Goal: Transaction & Acquisition: Purchase product/service

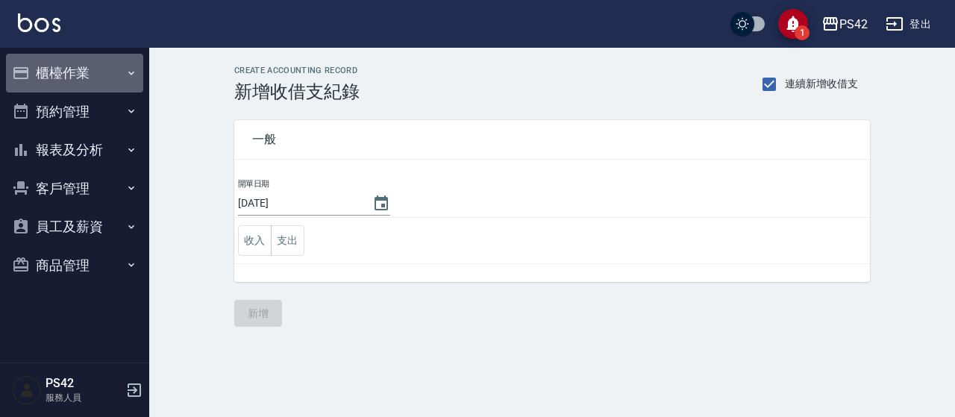
click at [70, 83] on button "櫃檯作業" at bounding box center [74, 73] width 137 height 39
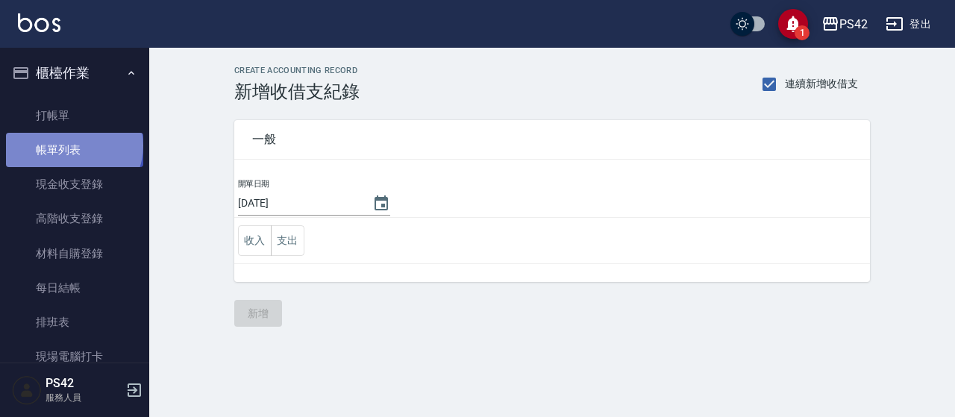
click at [72, 146] on link "帳單列表" at bounding box center [74, 150] width 137 height 34
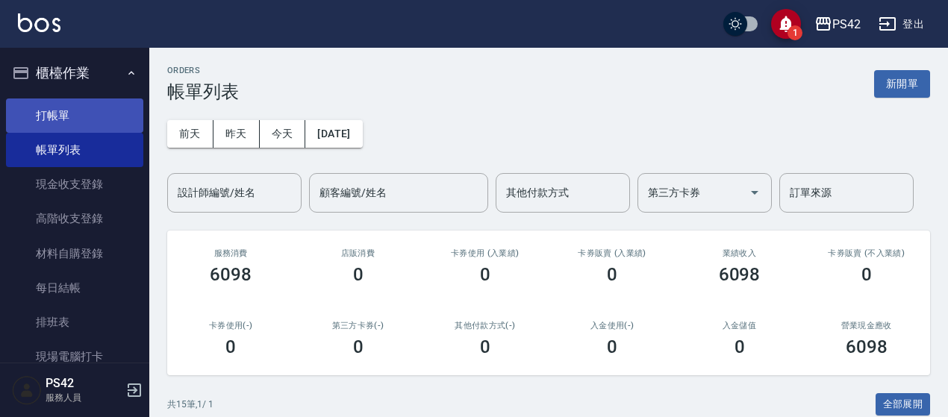
click at [37, 104] on link "打帳單" at bounding box center [74, 116] width 137 height 34
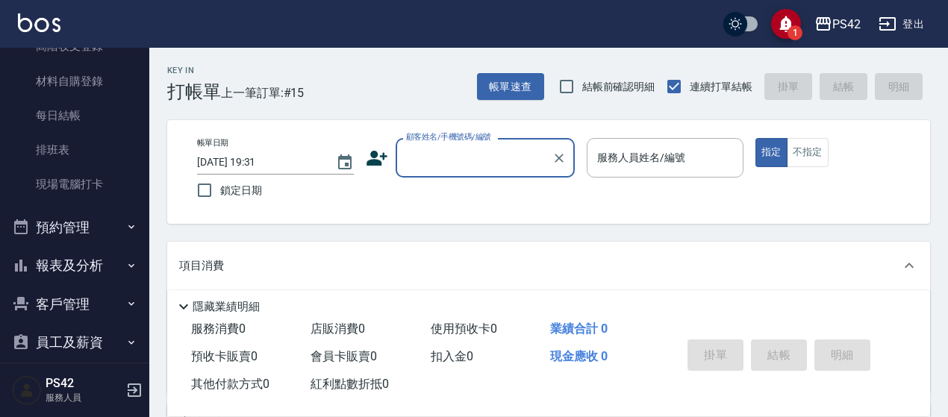
scroll to position [224, 0]
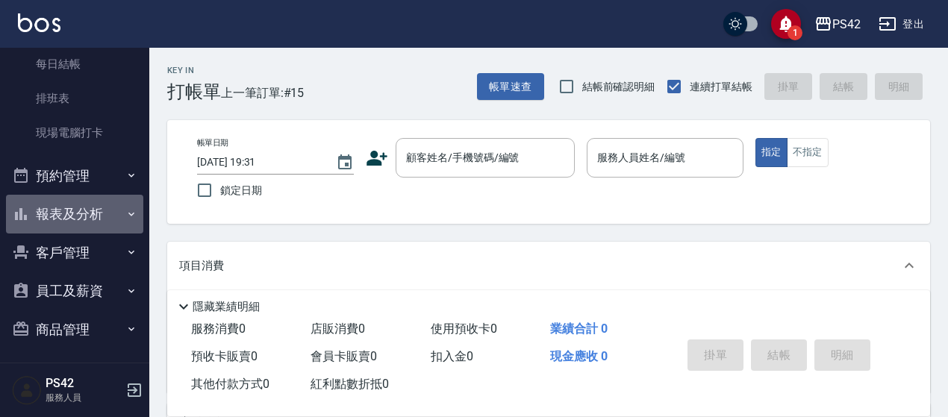
click at [96, 219] on button "報表及分析" at bounding box center [74, 214] width 137 height 39
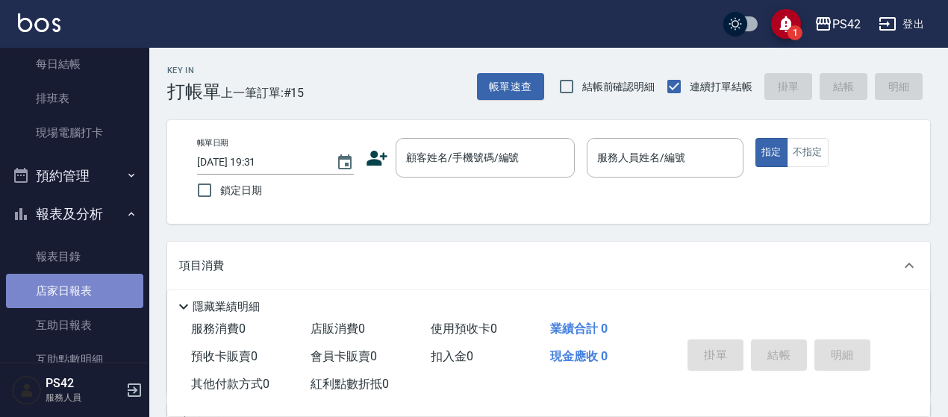
drag, startPoint x: 78, startPoint y: 290, endPoint x: 90, endPoint y: 284, distance: 12.7
click at [79, 290] on link "店家日報表" at bounding box center [74, 291] width 137 height 34
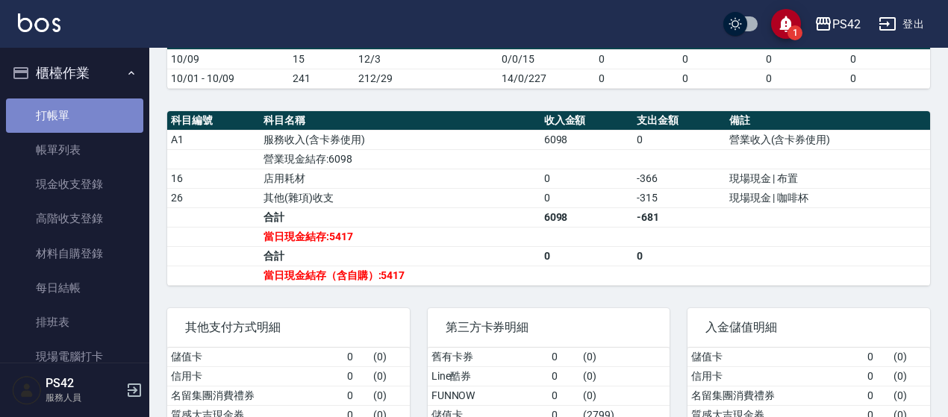
click at [83, 101] on link "打帳單" at bounding box center [74, 116] width 137 height 34
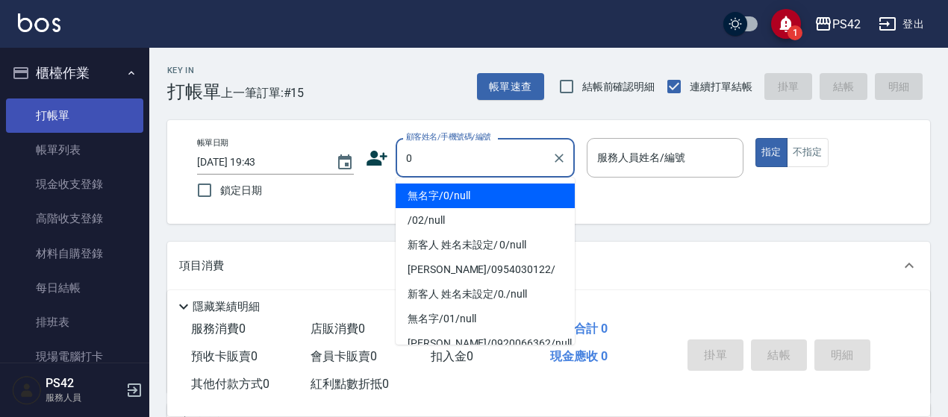
type input "無名字/0/null"
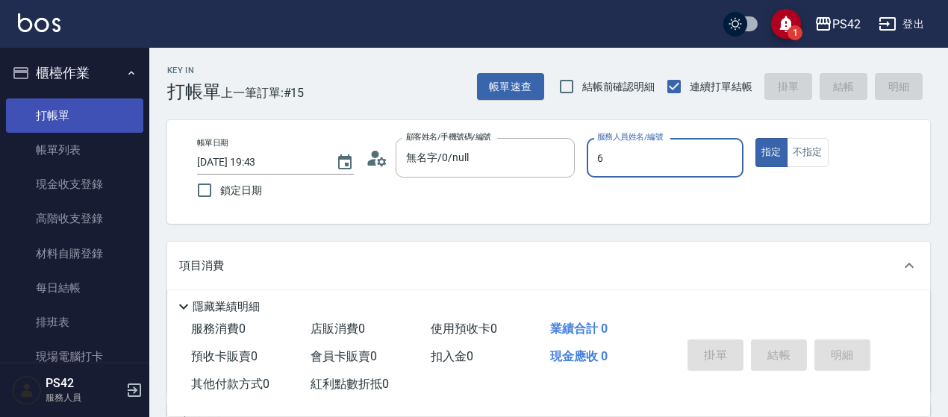
type input "[PERSON_NAME]-6"
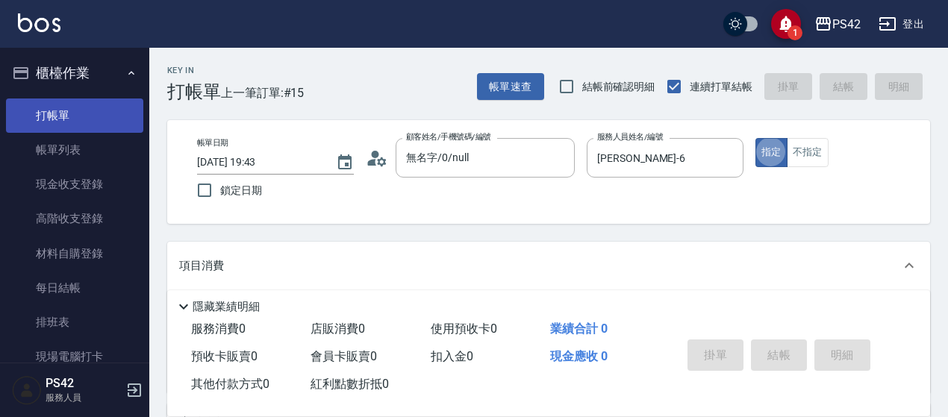
type button "true"
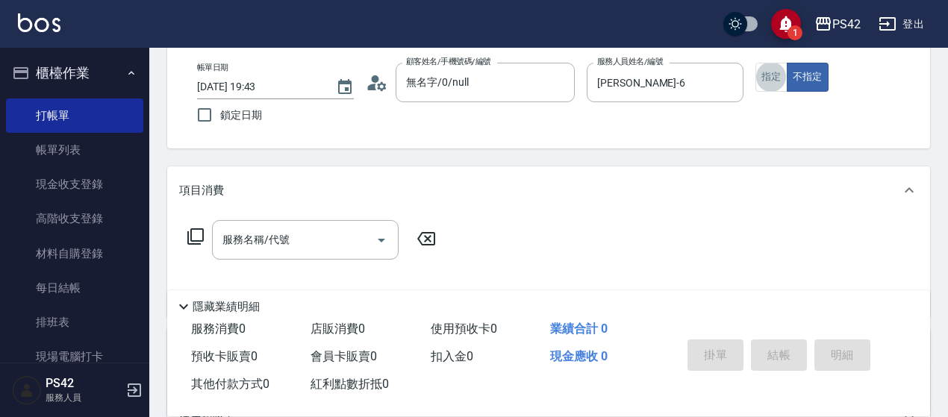
scroll to position [149, 0]
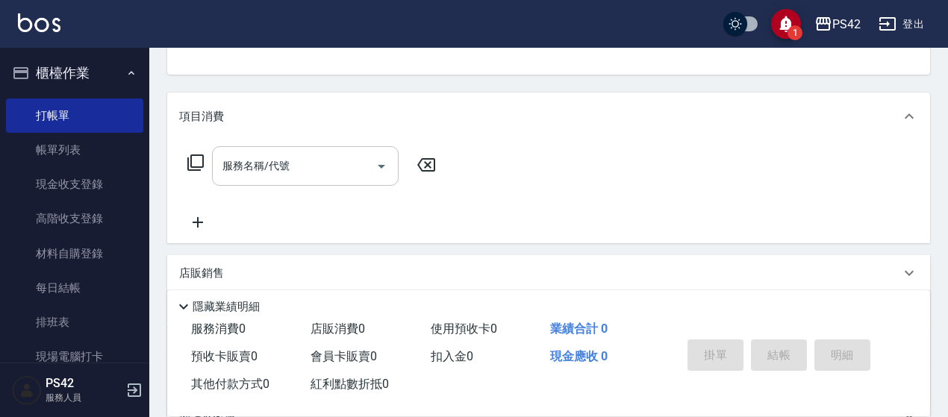
click at [284, 179] on div "服務名稱/代號" at bounding box center [305, 166] width 187 height 40
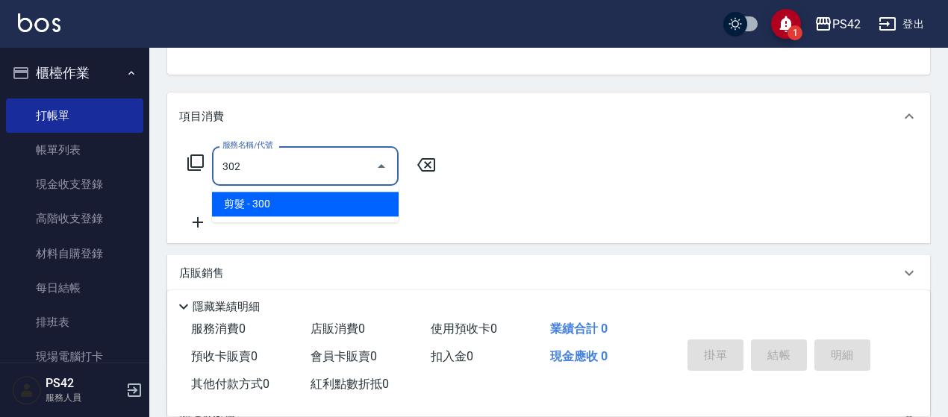
type input "剪髮(302)"
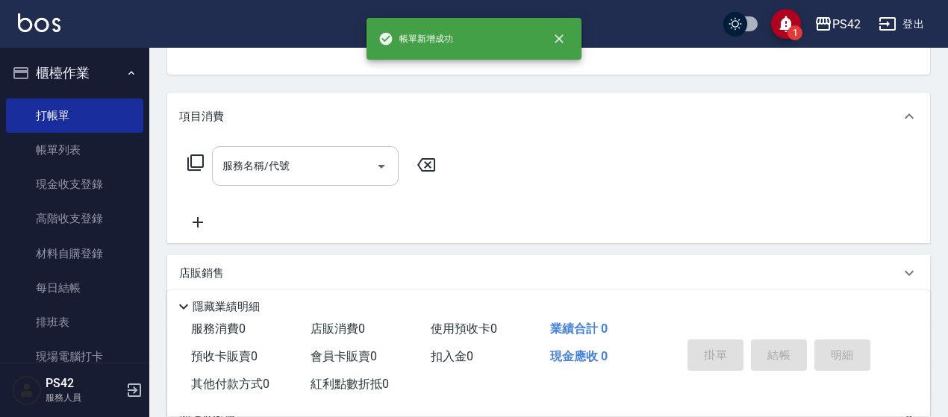
scroll to position [145, 0]
type input "無名字/0/null"
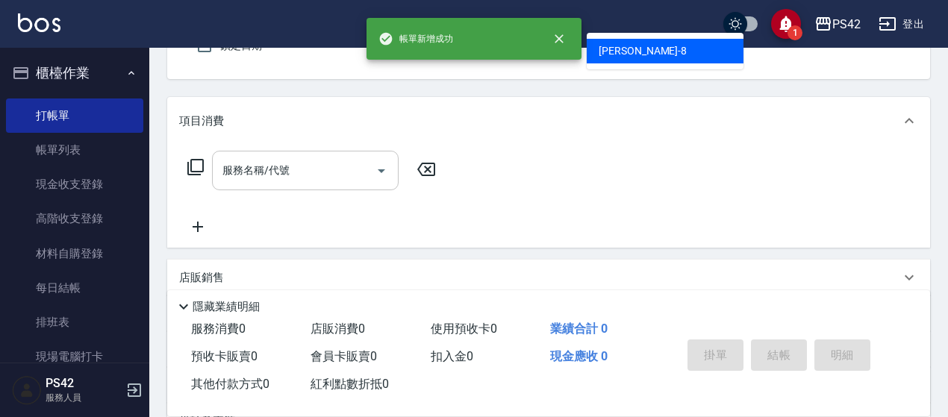
type input "[PERSON_NAME]-8"
type button "false"
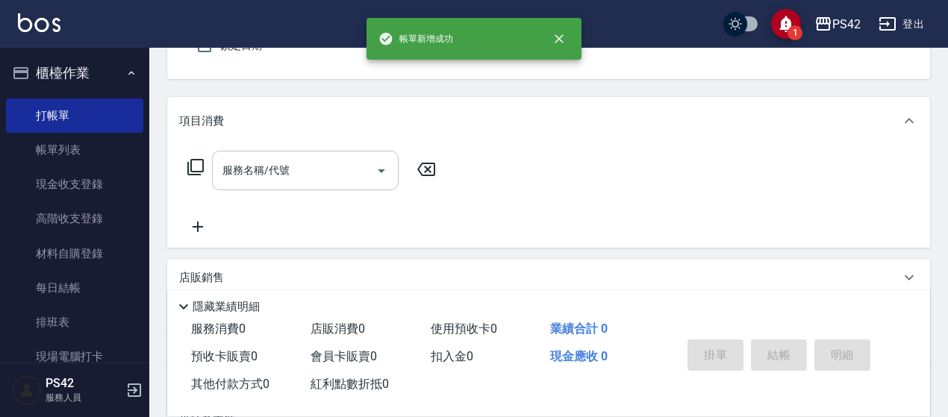
scroll to position [138, 0]
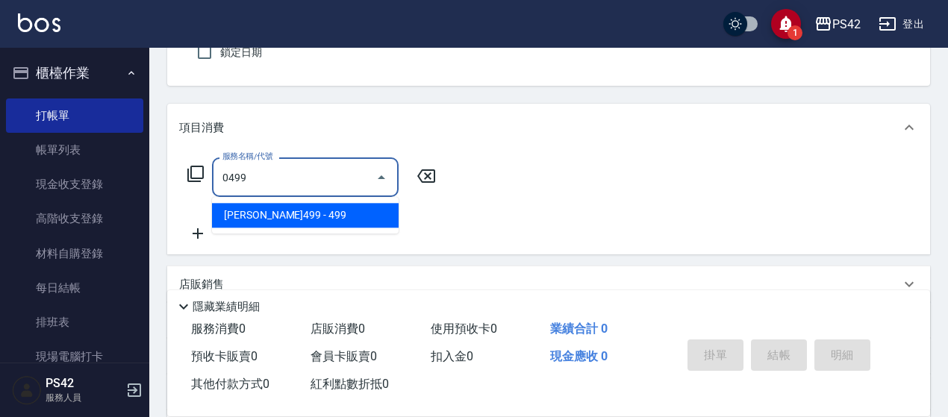
type input "[PERSON_NAME]499(0499)"
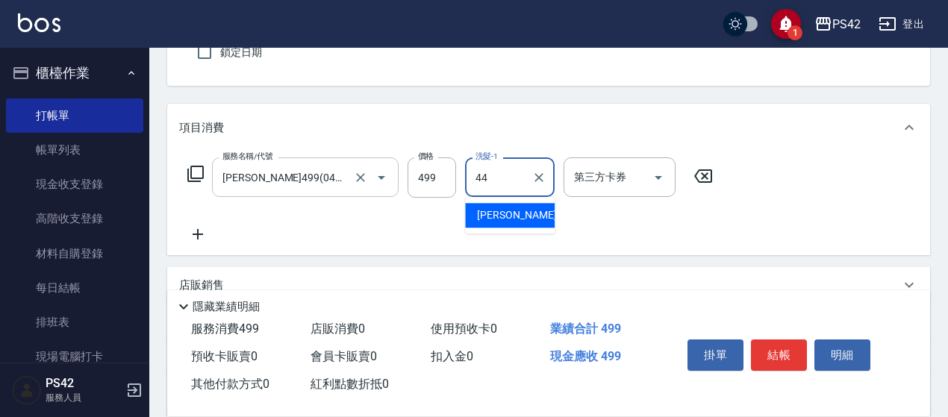
type input "[PERSON_NAME]-44"
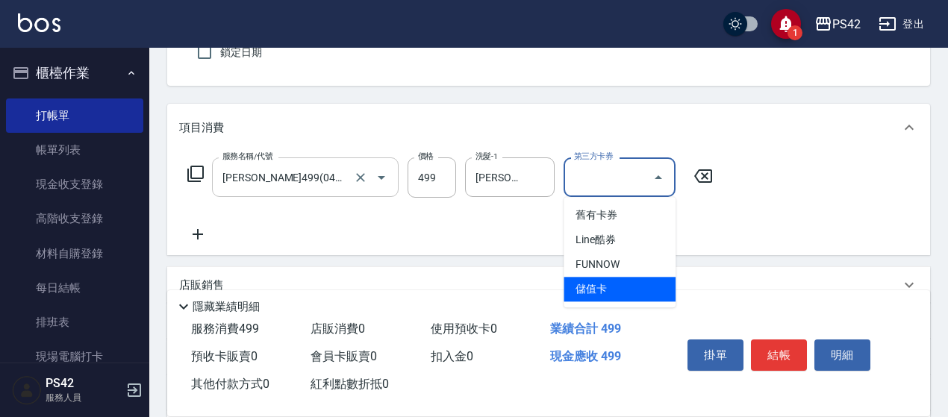
type input "儲值卡"
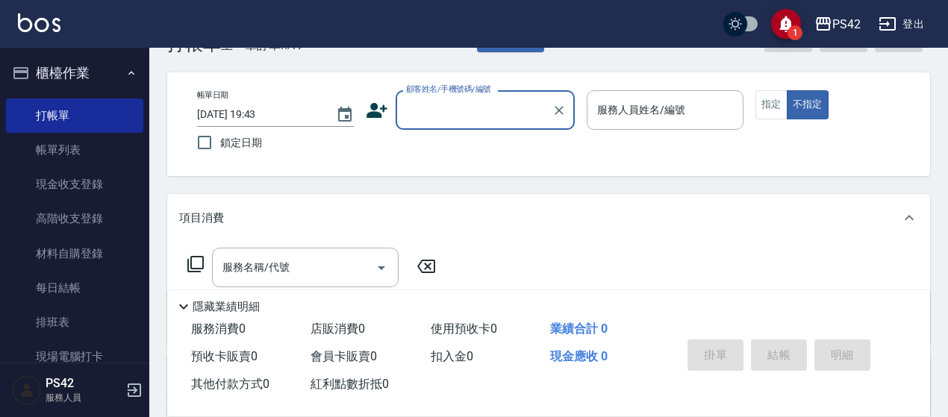
scroll to position [0, 0]
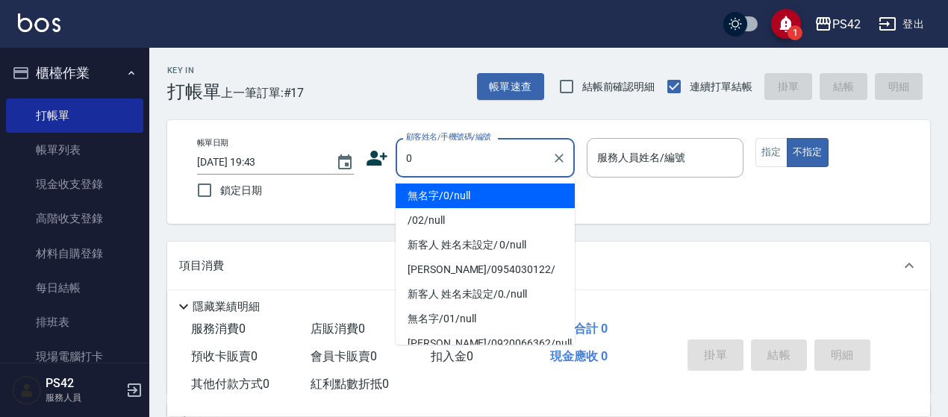
type input "無名字/0/null"
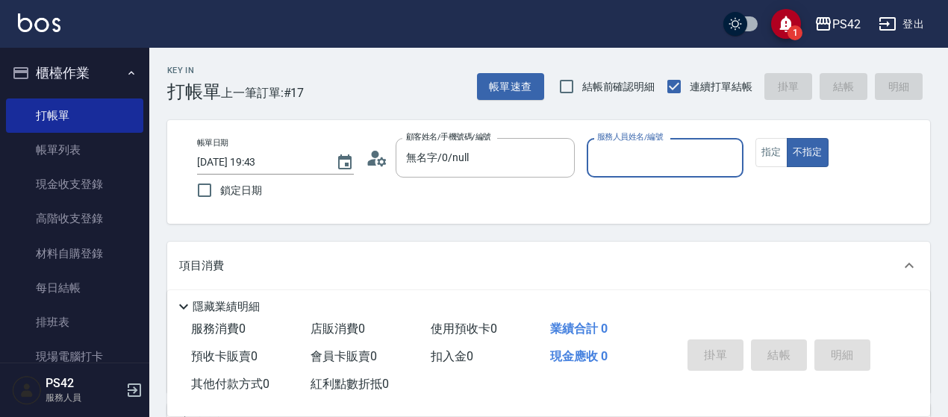
type input "6"
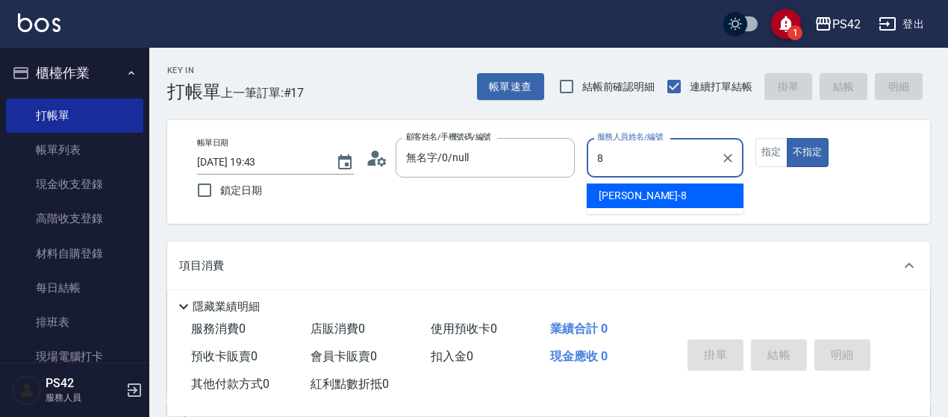
type input "[PERSON_NAME]-8"
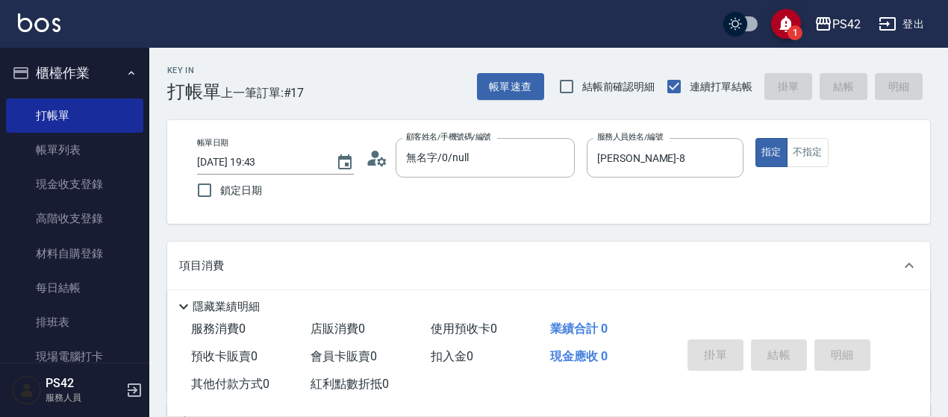
scroll to position [149, 0]
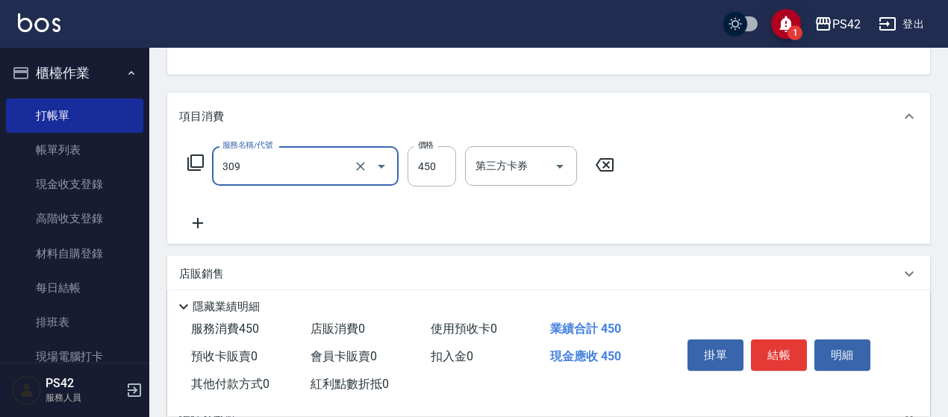
type input "洗+剪(309)"
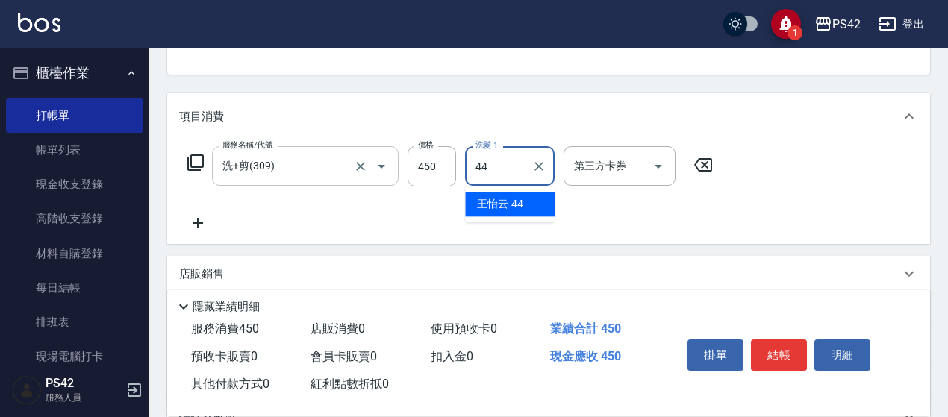
type input "[PERSON_NAME]-44"
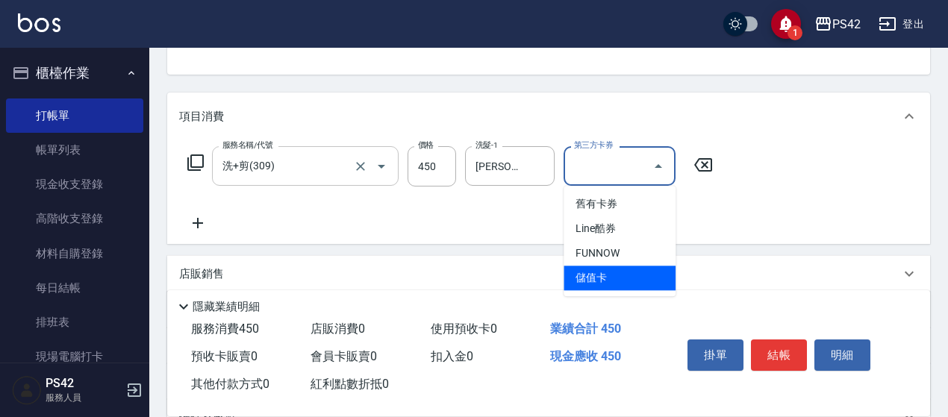
type input "儲值卡"
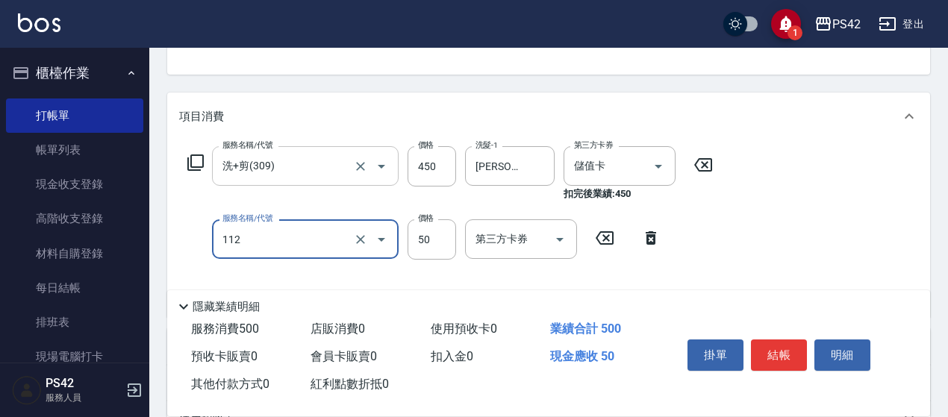
type input "精油50(112)"
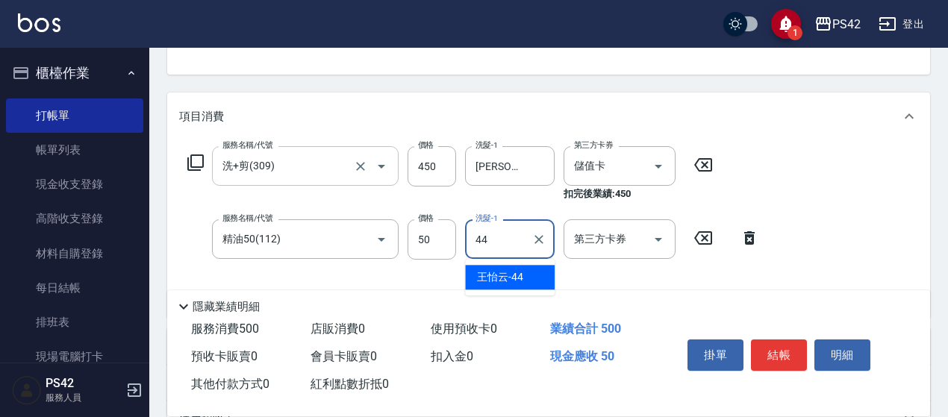
type input "[PERSON_NAME]-44"
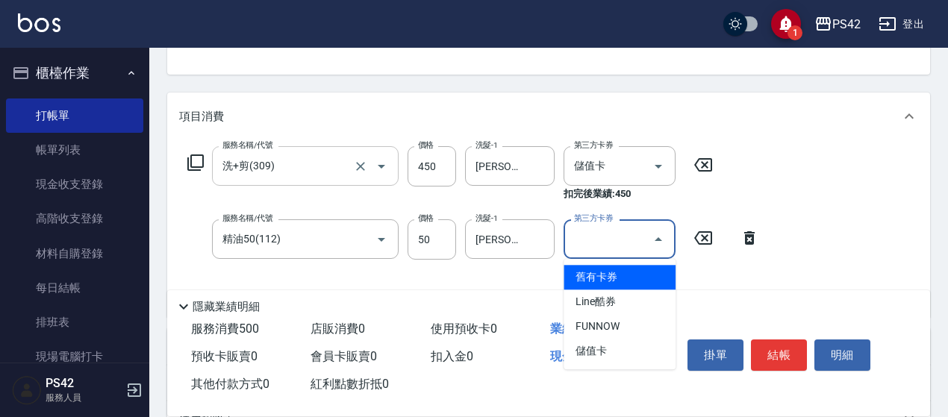
type input "儲值卡"
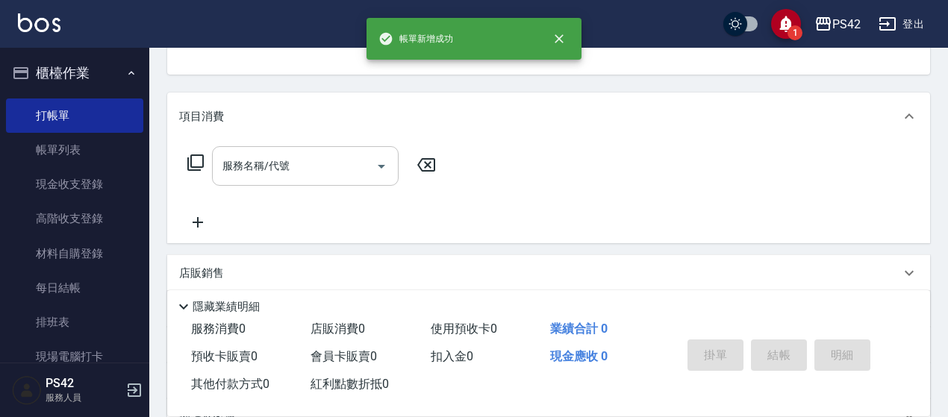
scroll to position [145, 0]
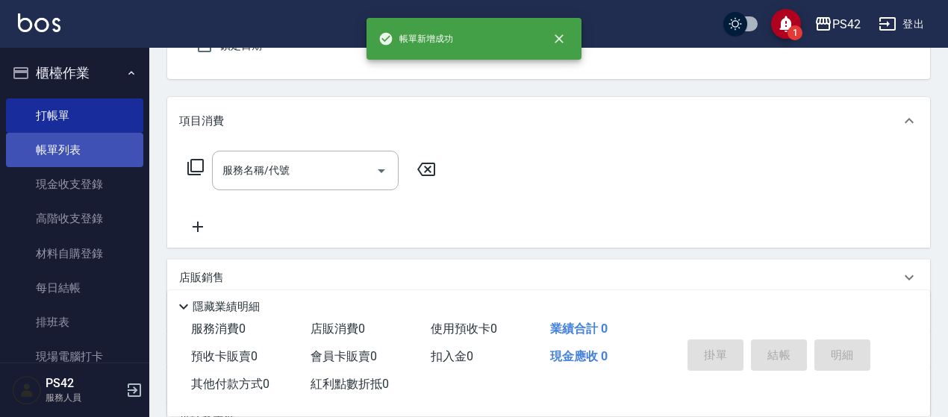
click at [45, 155] on link "帳單列表" at bounding box center [74, 150] width 137 height 34
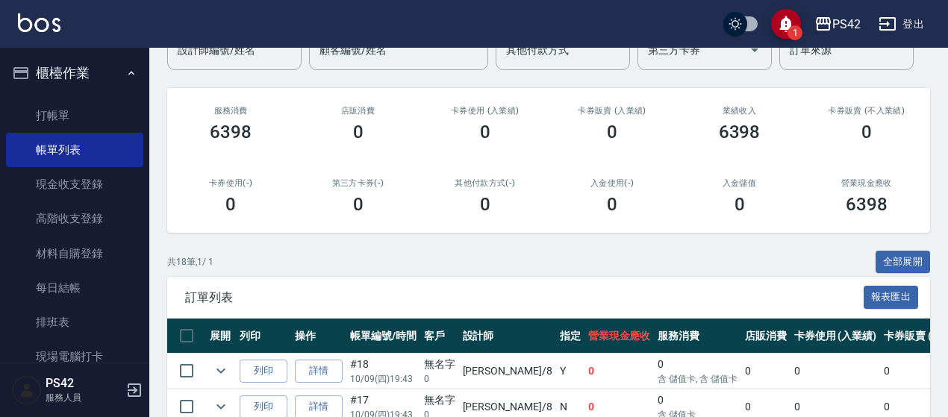
scroll to position [224, 0]
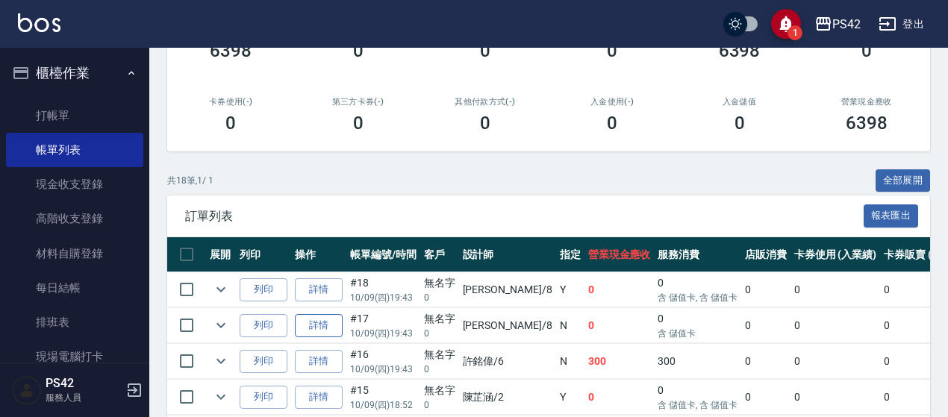
click at [307, 326] on link "詳情" at bounding box center [319, 325] width 48 height 23
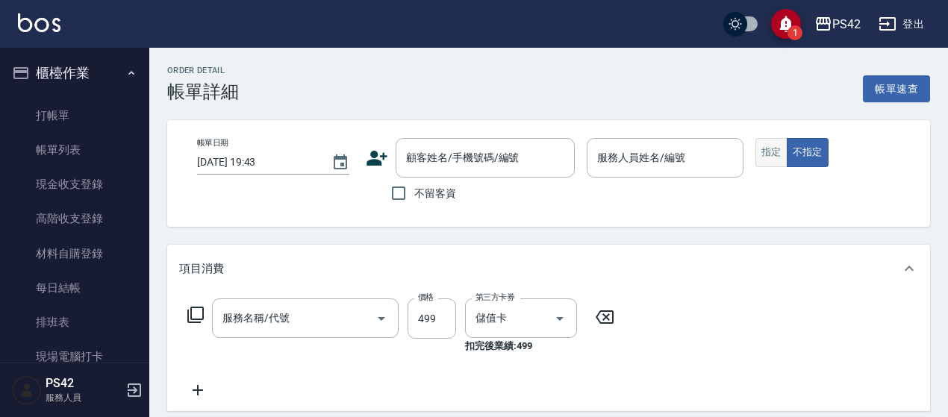
click at [773, 150] on button "指定" at bounding box center [771, 152] width 32 height 29
type input "[PERSON_NAME]-8"
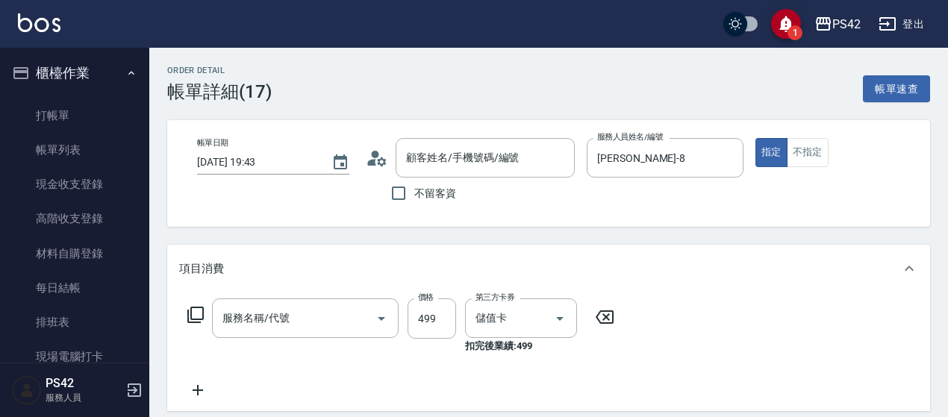
type input "[PERSON_NAME]499(0499)"
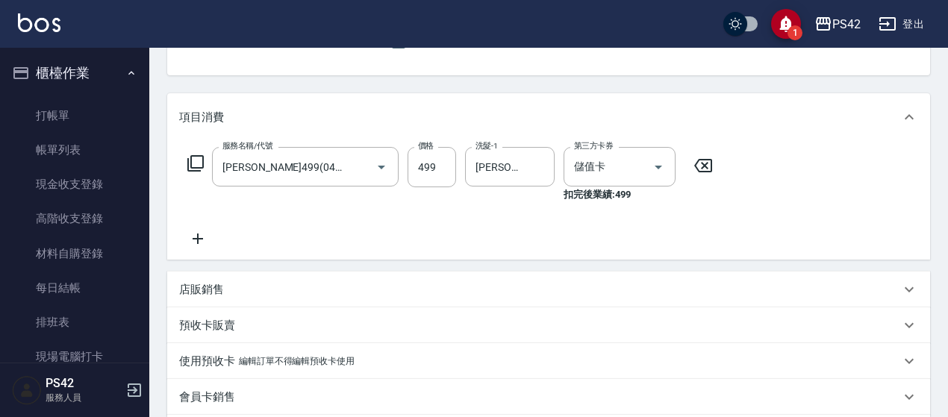
type input "無名字/0/null"
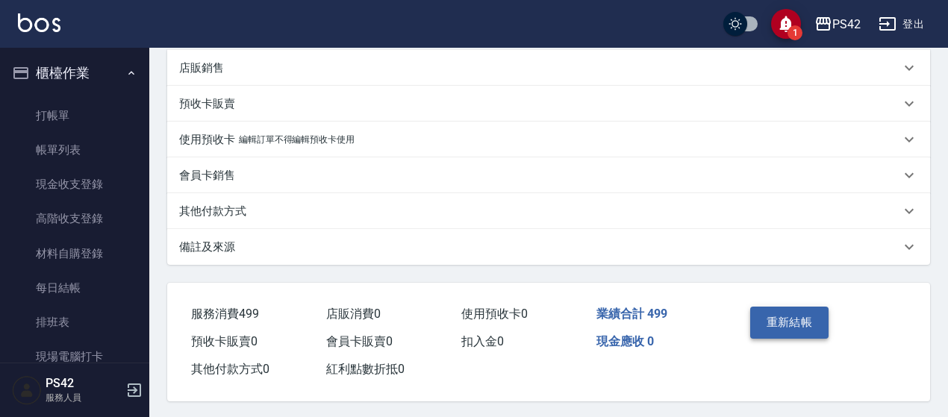
click at [766, 316] on button "重新結帳" at bounding box center [789, 322] width 79 height 31
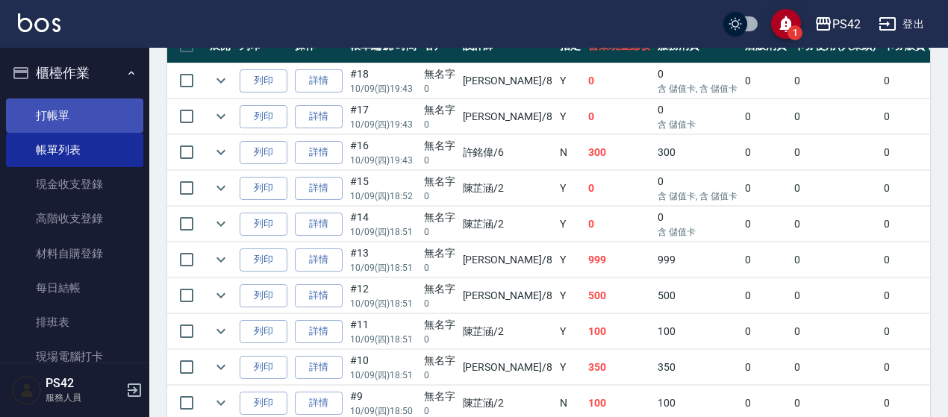
scroll to position [224, 0]
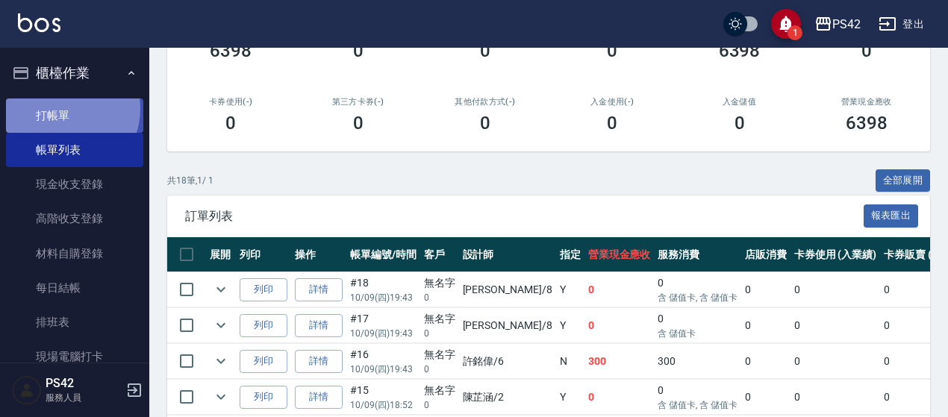
click at [62, 108] on link "打帳單" at bounding box center [74, 116] width 137 height 34
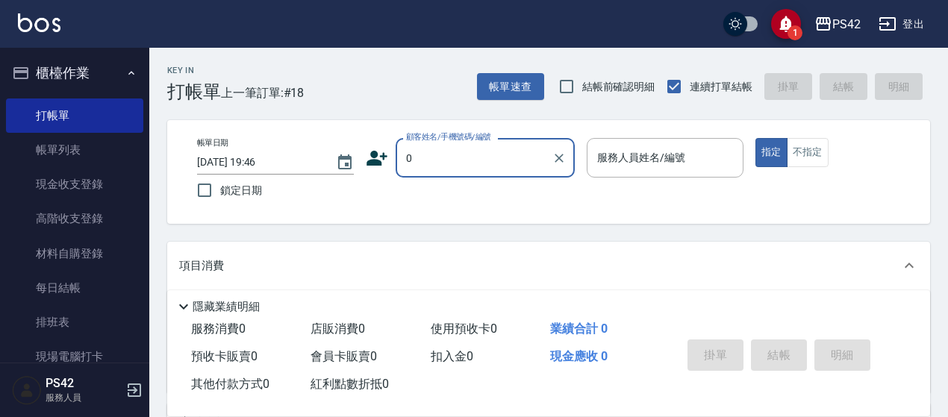
type input "無名字/0/null"
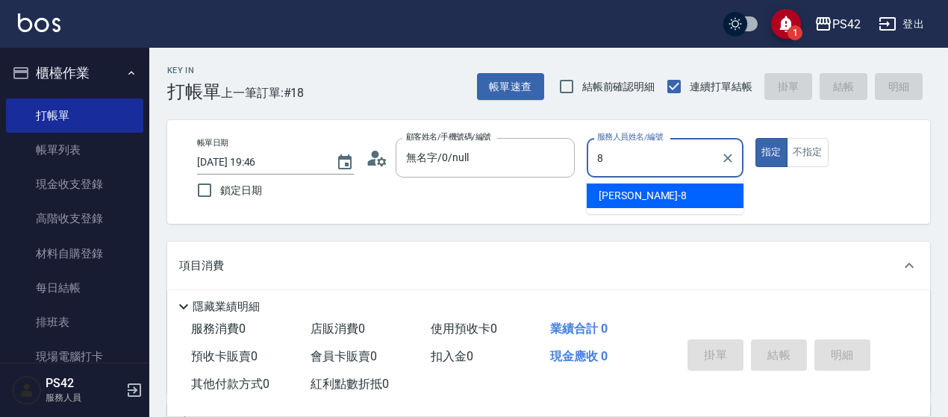
type input "8"
type button "true"
type input "[PERSON_NAME]-8"
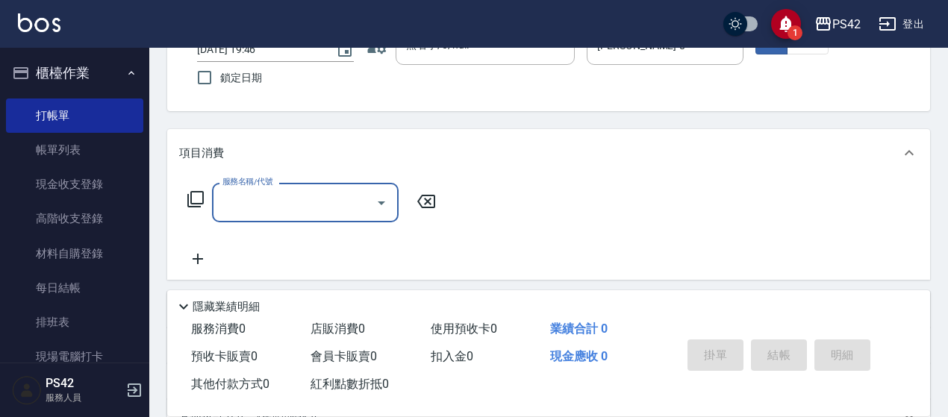
scroll to position [149, 0]
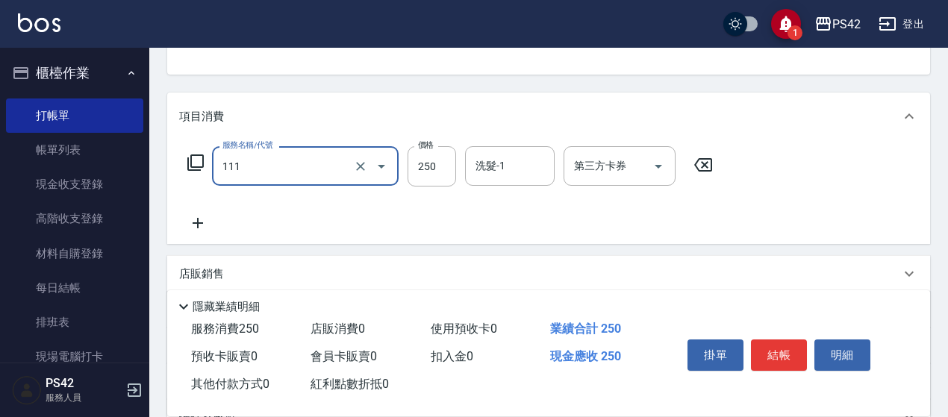
type input "200(111)"
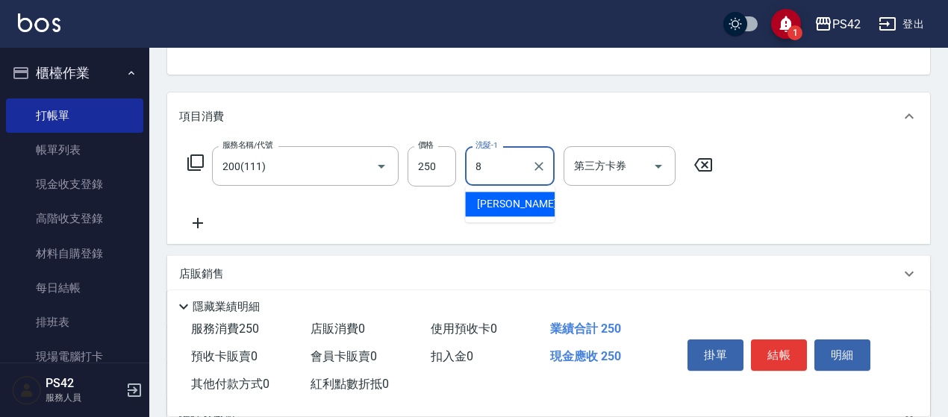
type input "[PERSON_NAME]-8"
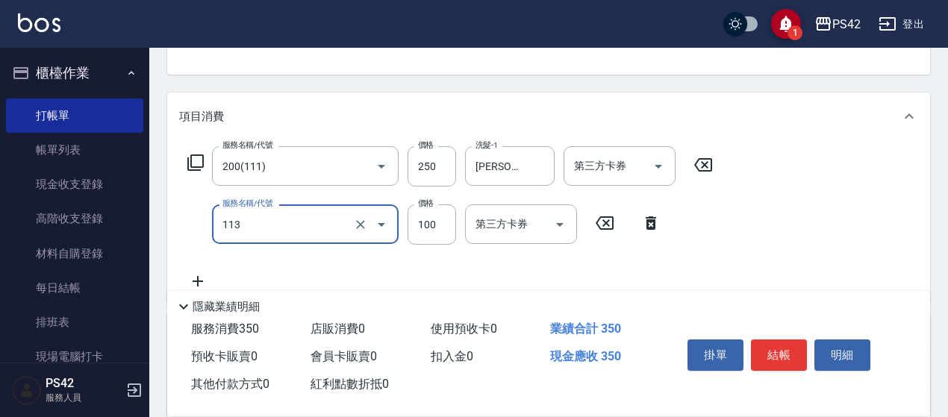
type input "瞬護100(113)"
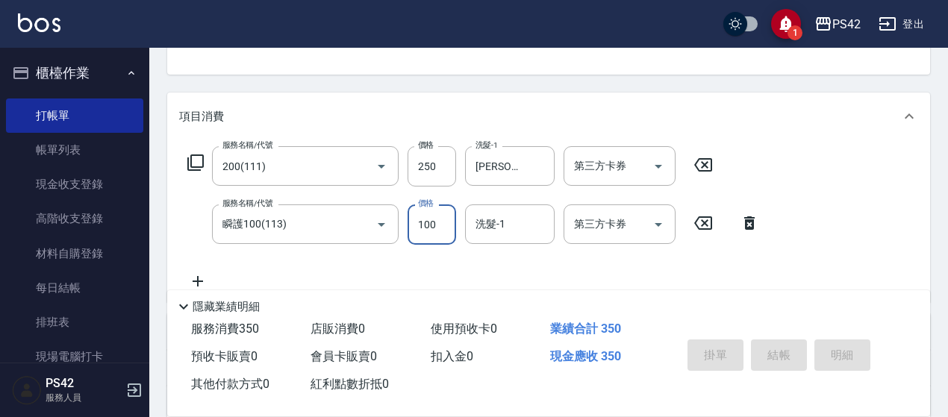
type input "[DATE] 19:47"
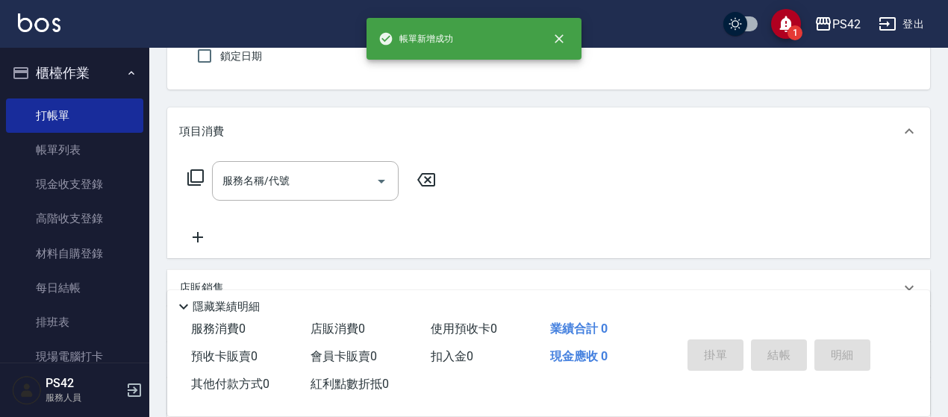
scroll to position [70, 0]
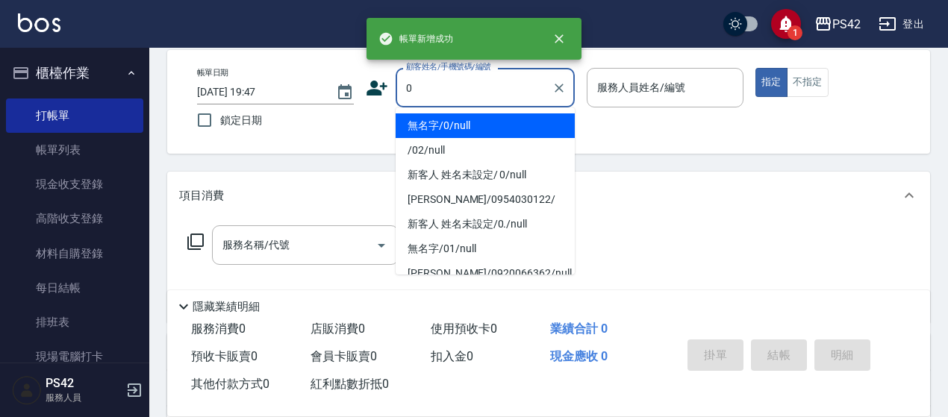
type input "無名字/0/null"
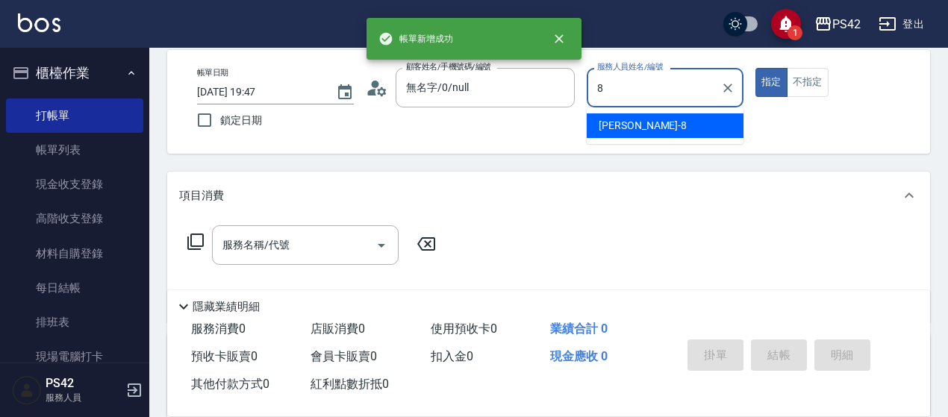
type input "[PERSON_NAME]-8"
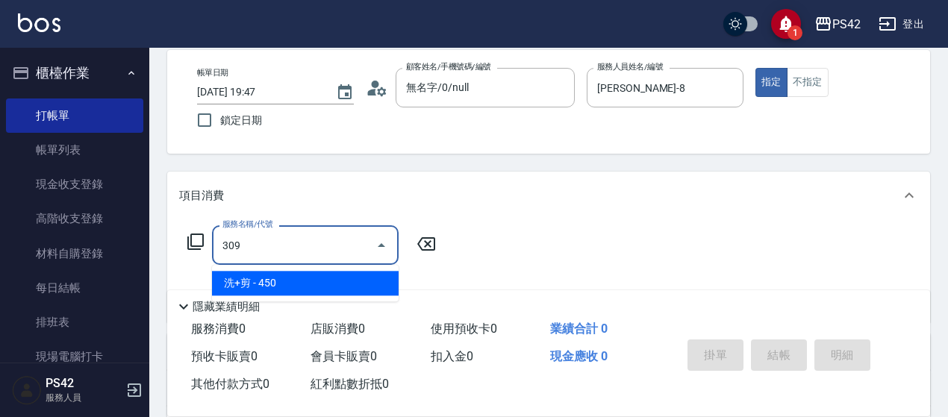
type input "洗+剪(309)"
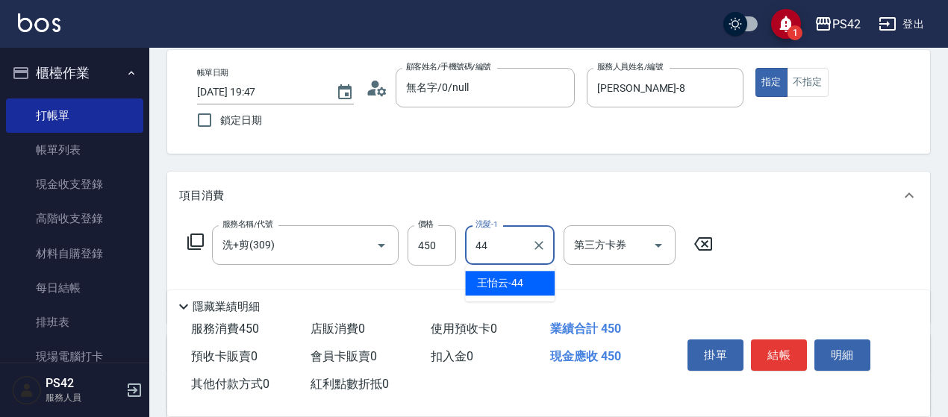
type input "[PERSON_NAME]-44"
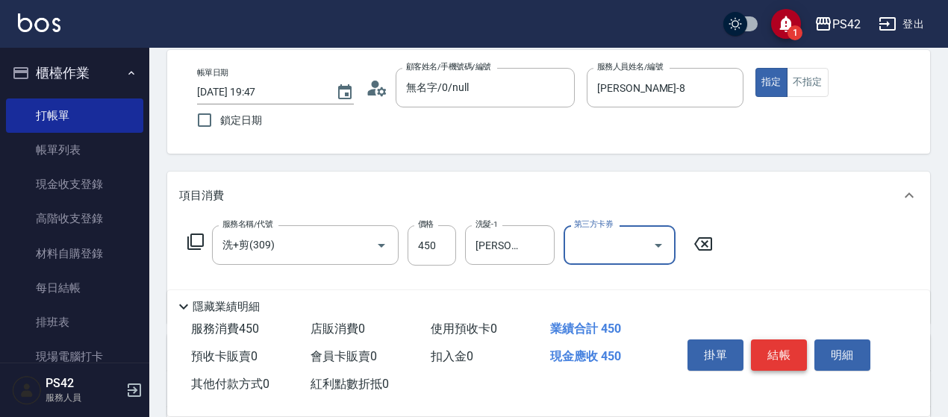
click at [773, 347] on button "結帳" at bounding box center [779, 355] width 56 height 31
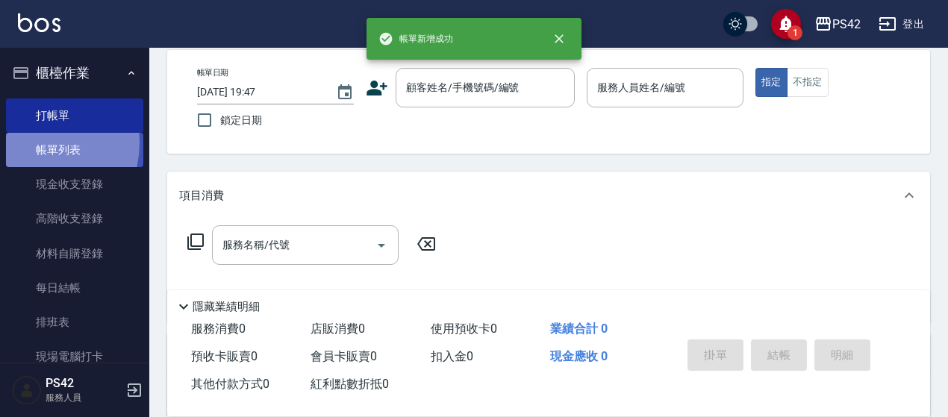
click at [27, 143] on link "帳單列表" at bounding box center [74, 150] width 137 height 34
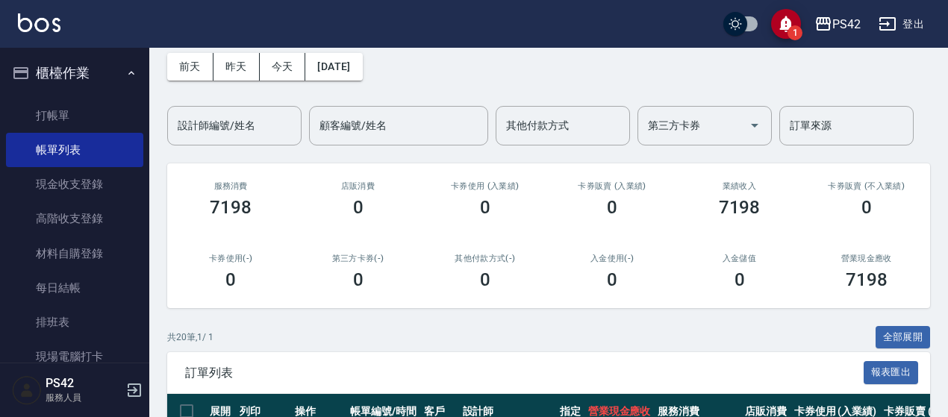
scroll to position [149, 0]
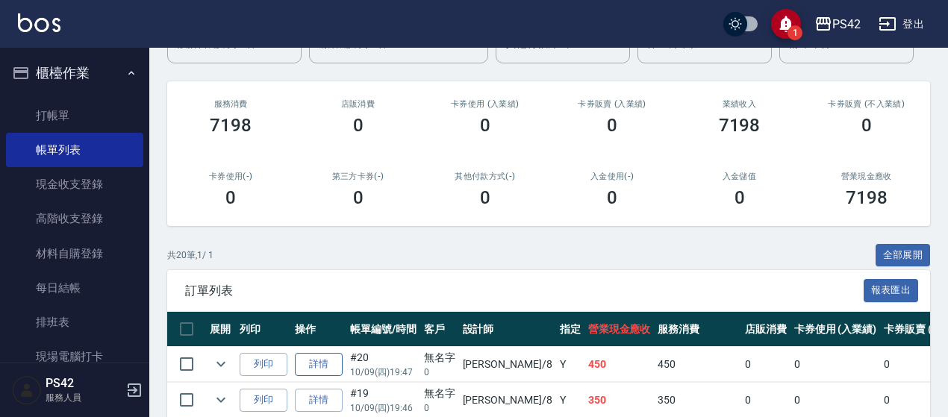
click at [319, 365] on link "詳情" at bounding box center [319, 364] width 48 height 23
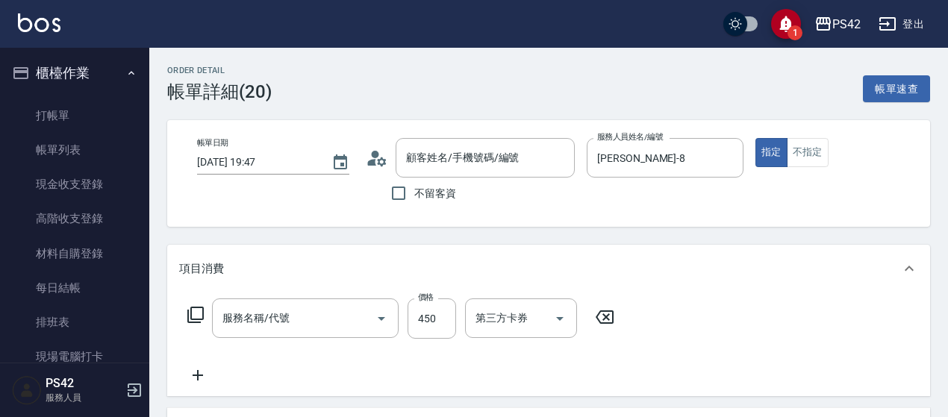
type input "[PERSON_NAME]-8"
type input "無名字/0/null"
type input "洗+剪(309)"
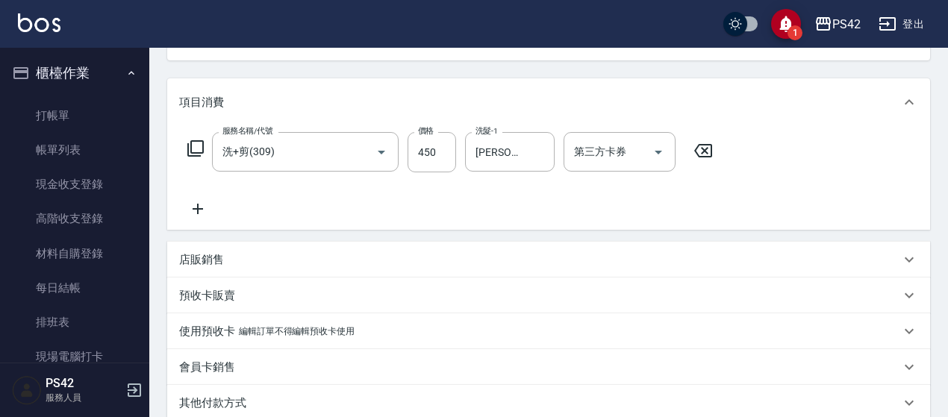
scroll to position [298, 0]
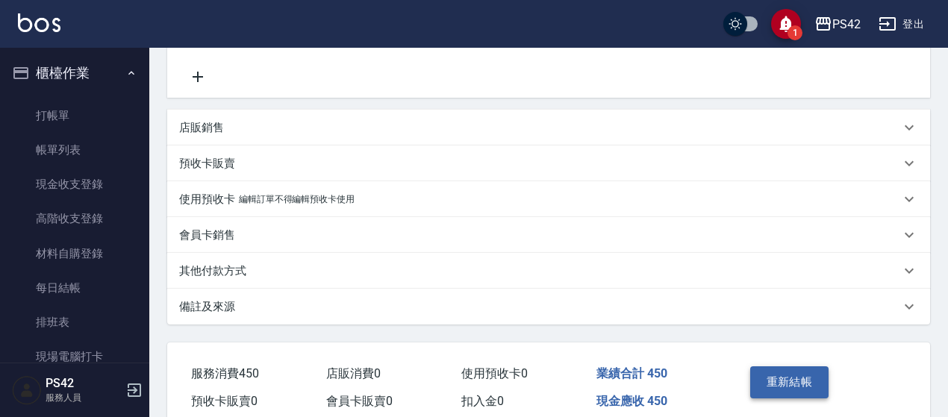
click at [770, 372] on button "重新結帳" at bounding box center [789, 381] width 79 height 31
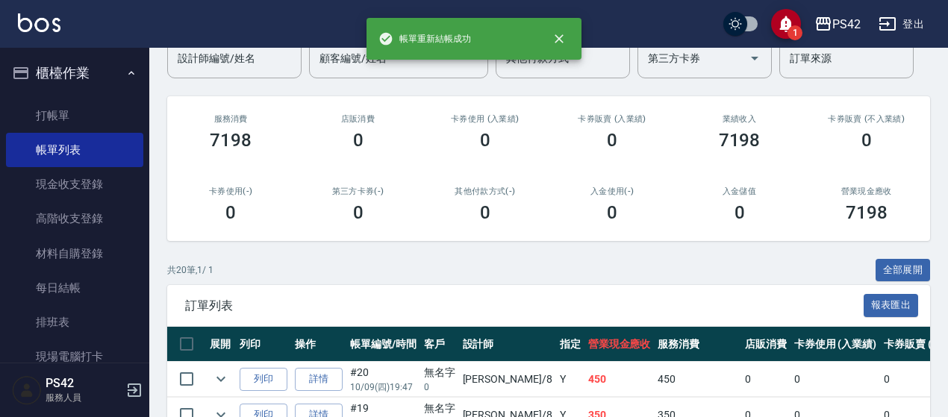
scroll to position [298, 0]
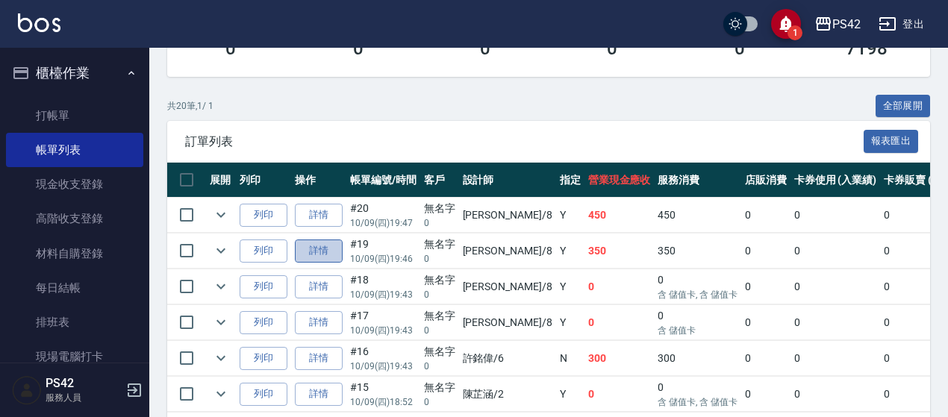
click at [324, 244] on link "詳情" at bounding box center [319, 251] width 48 height 23
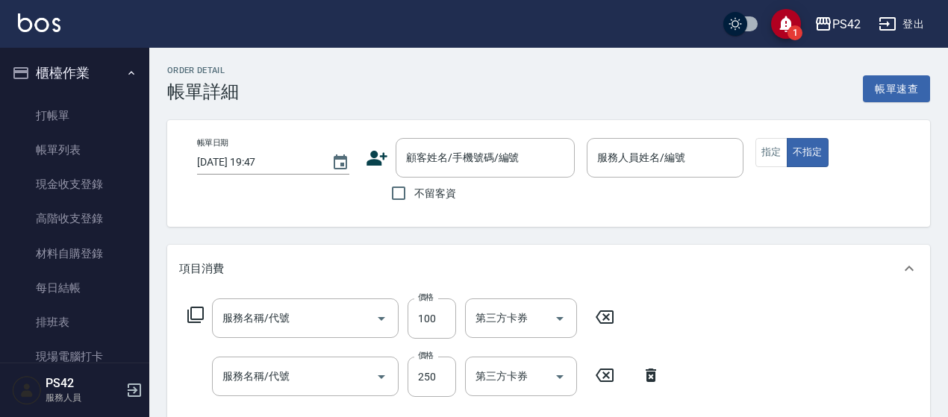
type input "[DATE] 19:46"
type input "[PERSON_NAME]-8"
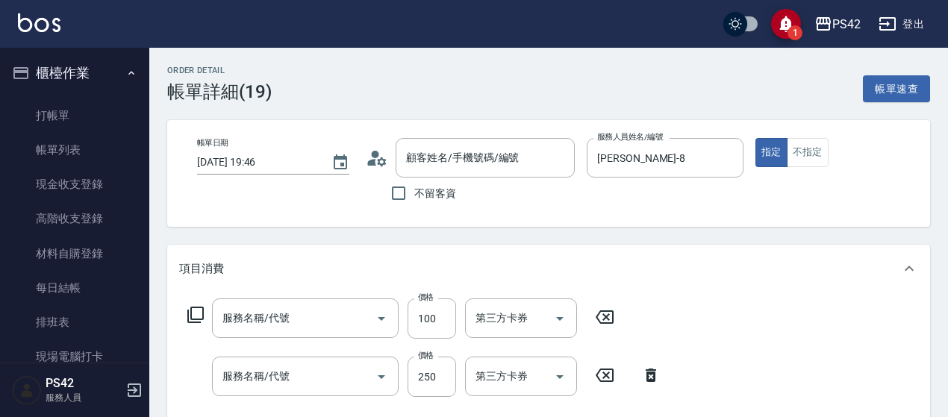
type input "瞬護100(113)"
type input "200(111)"
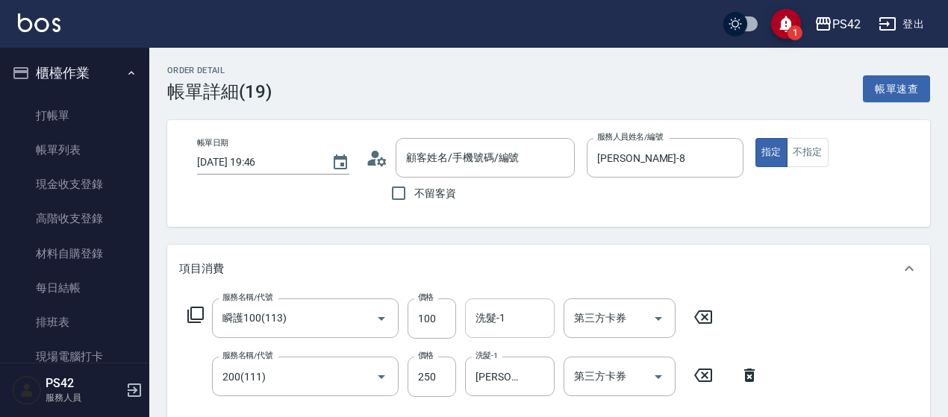
type input "無名字/0/null"
click at [540, 371] on icon "Clear" at bounding box center [538, 376] width 15 height 15
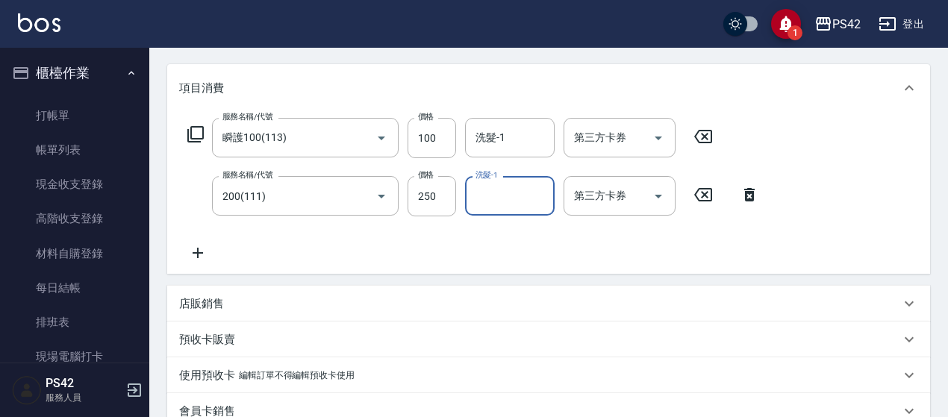
scroll to position [373, 0]
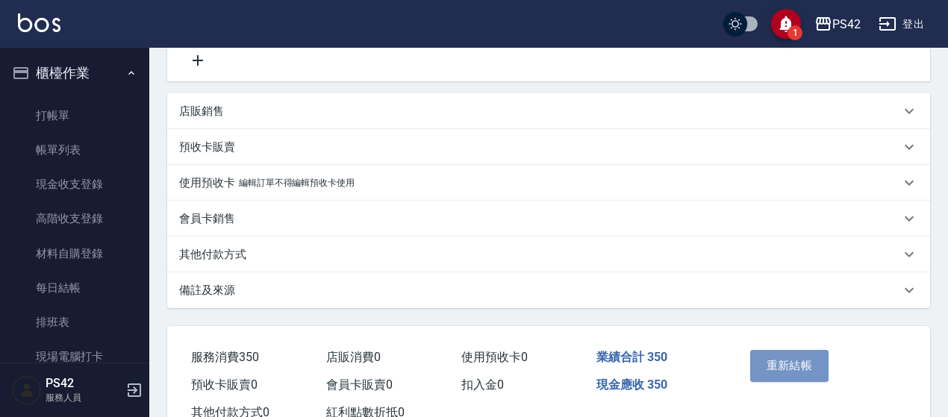
click at [798, 357] on button "重新結帳" at bounding box center [789, 365] width 79 height 31
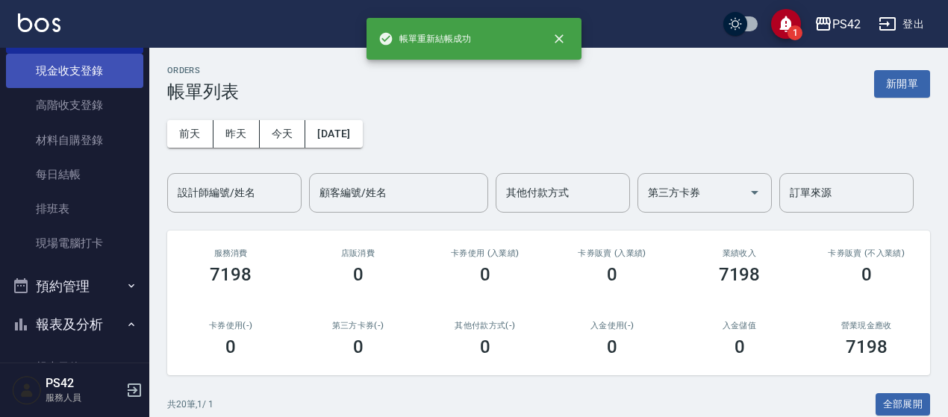
scroll to position [373, 0]
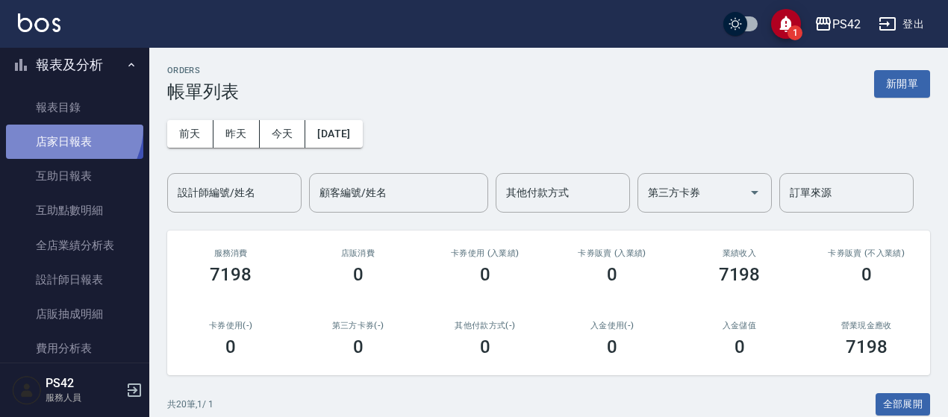
click at [65, 128] on link "店家日報表" at bounding box center [74, 142] width 137 height 34
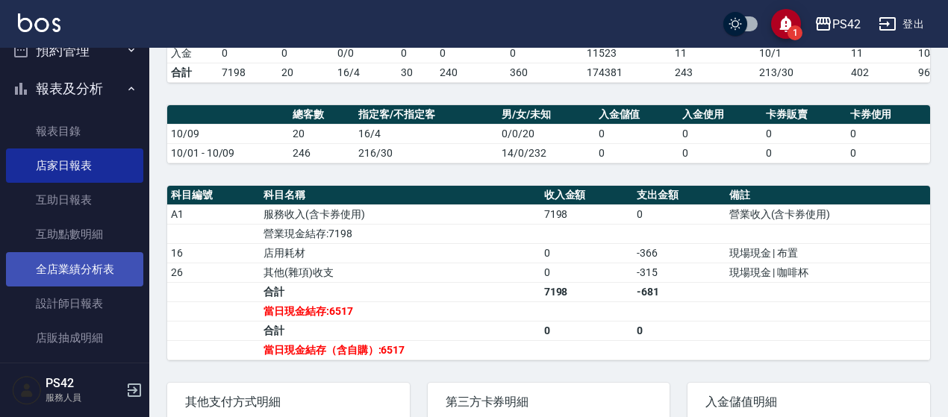
scroll to position [373, 0]
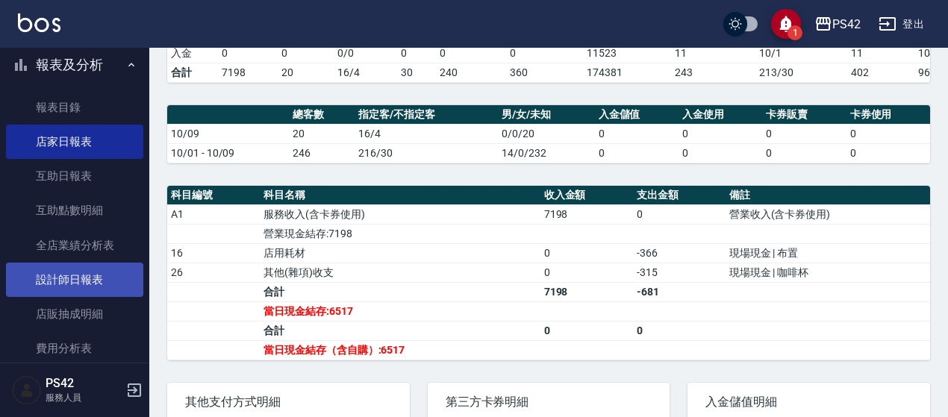
click at [109, 283] on link "設計師日報表" at bounding box center [74, 280] width 137 height 34
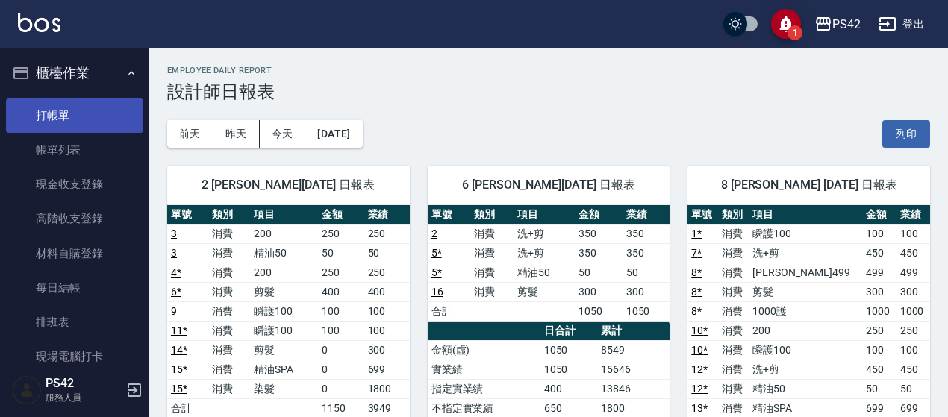
click at [88, 122] on link "打帳單" at bounding box center [74, 116] width 137 height 34
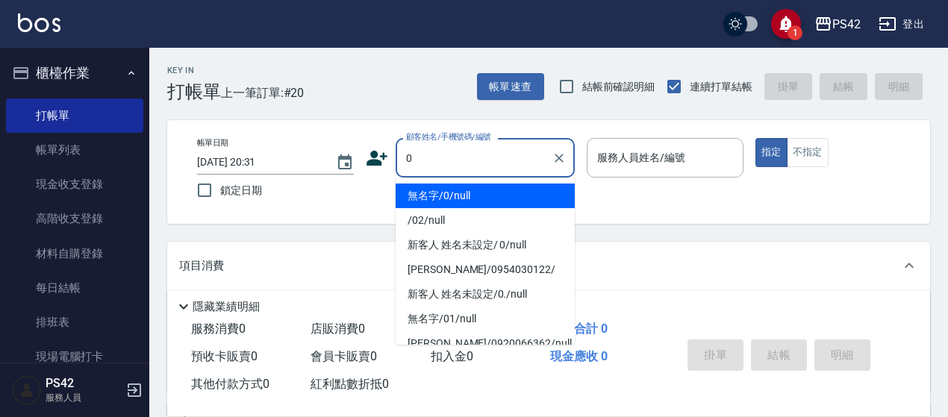
type input "無名字/0/null"
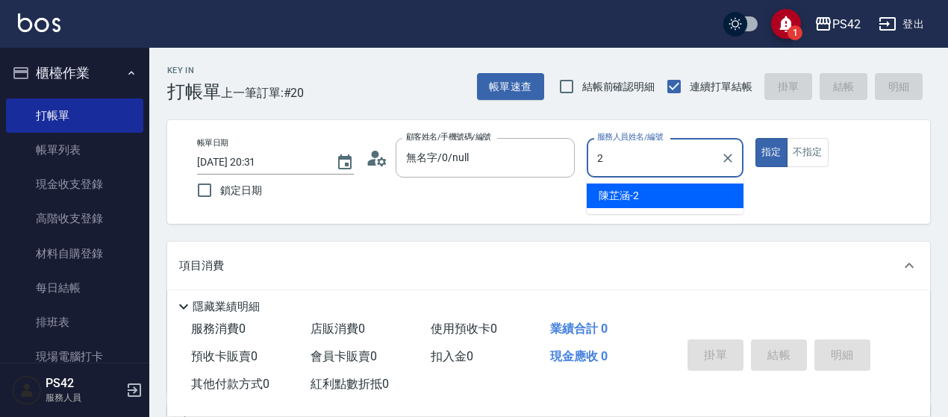
type input "[PERSON_NAME]-2"
type button "true"
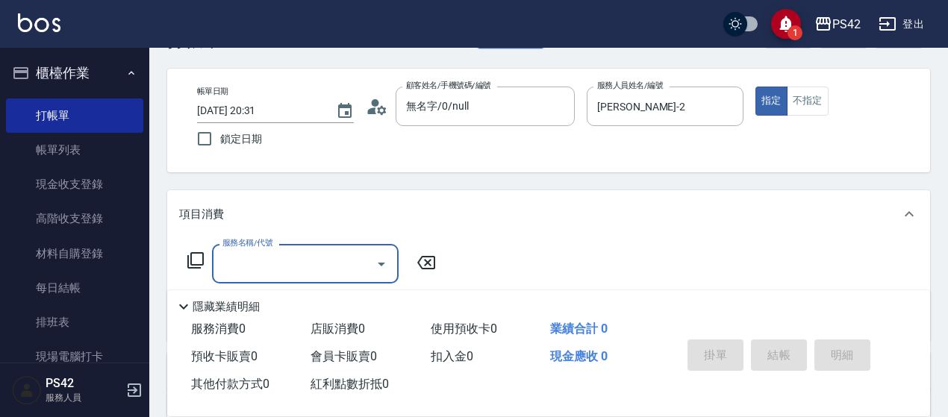
scroll to position [75, 0]
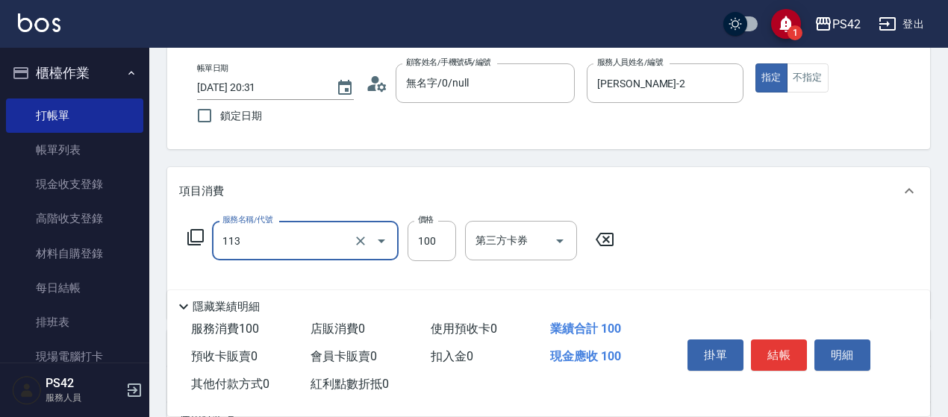
type input "瞬護100(113)"
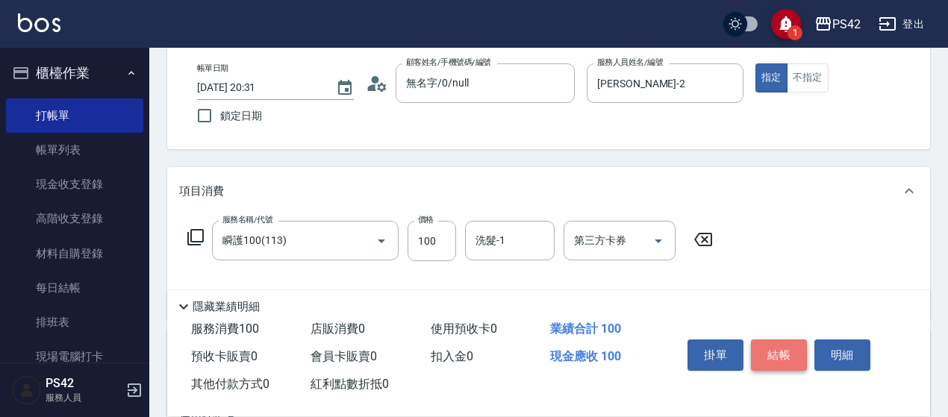
click at [790, 353] on button "結帳" at bounding box center [779, 355] width 56 height 31
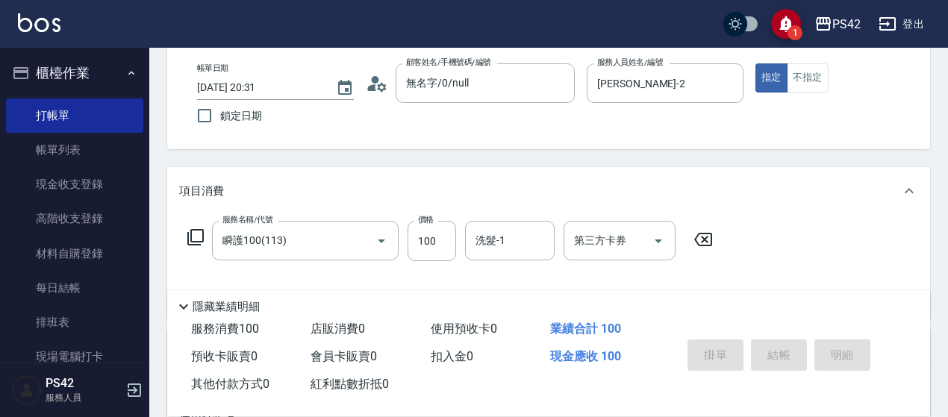
type input "[DATE] 20:32"
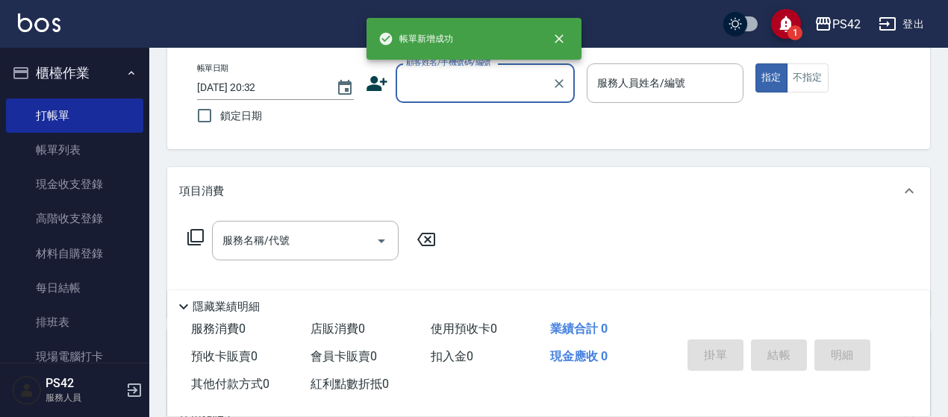
scroll to position [0, 0]
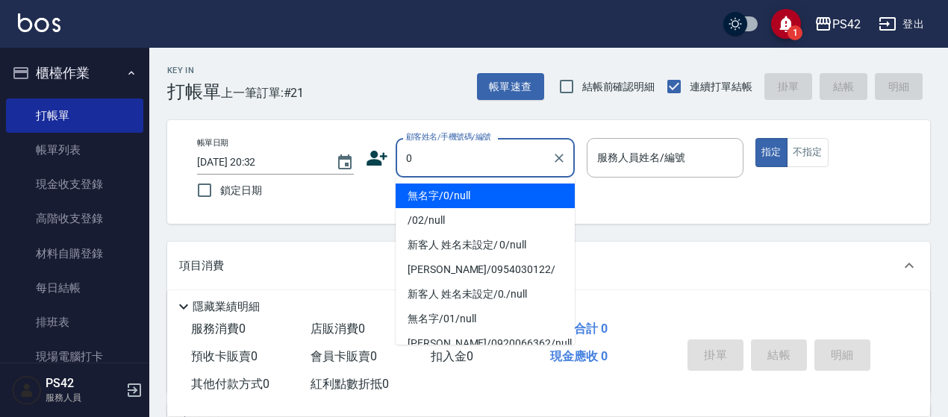
type input "0"
type input "2"
type input "無名字/0/null"
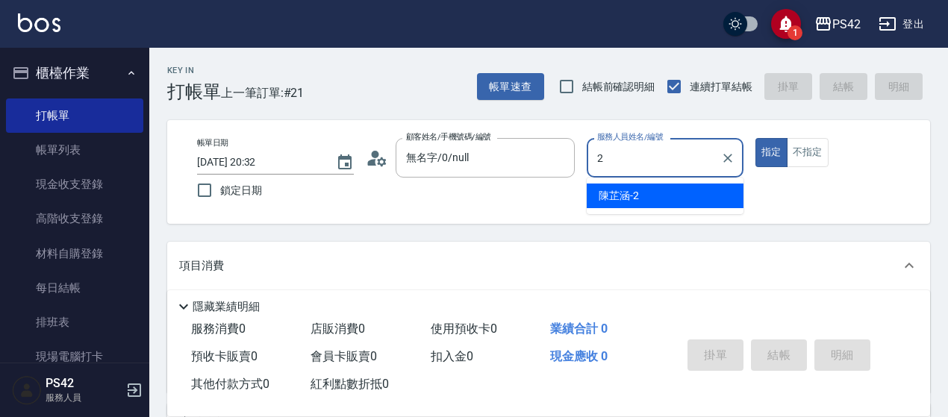
type input "[PERSON_NAME]-2"
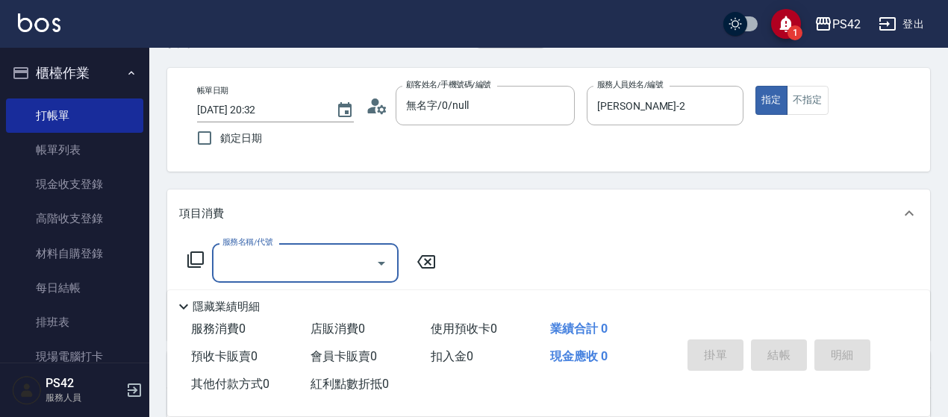
scroll to position [75, 0]
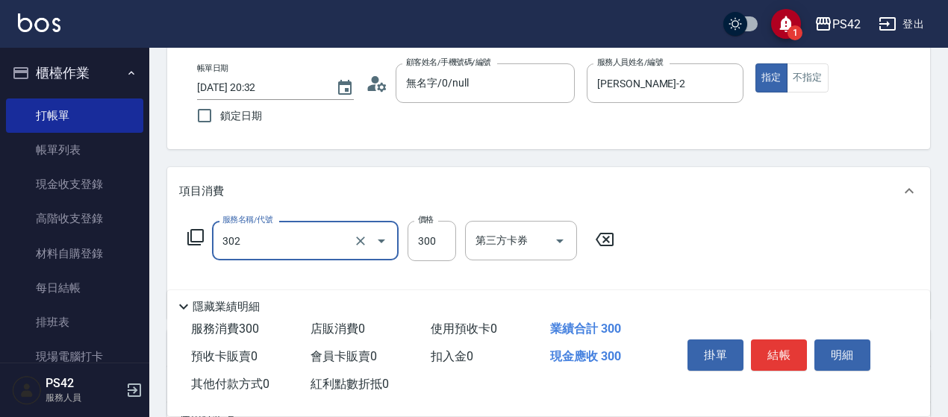
type input "剪髮(302)"
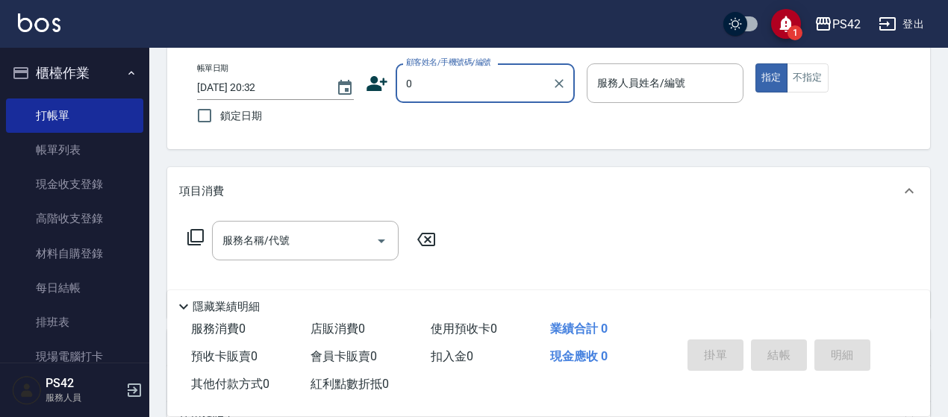
type input "0"
type input "2"
type input "無名字/0/null"
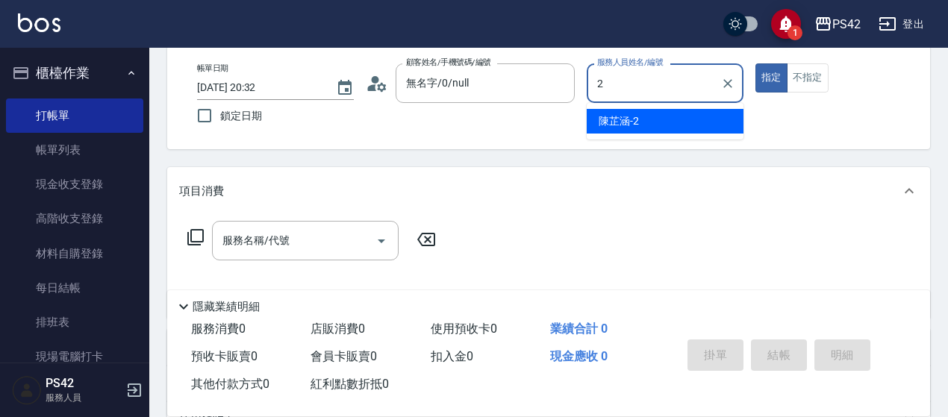
type input "[PERSON_NAME]-2"
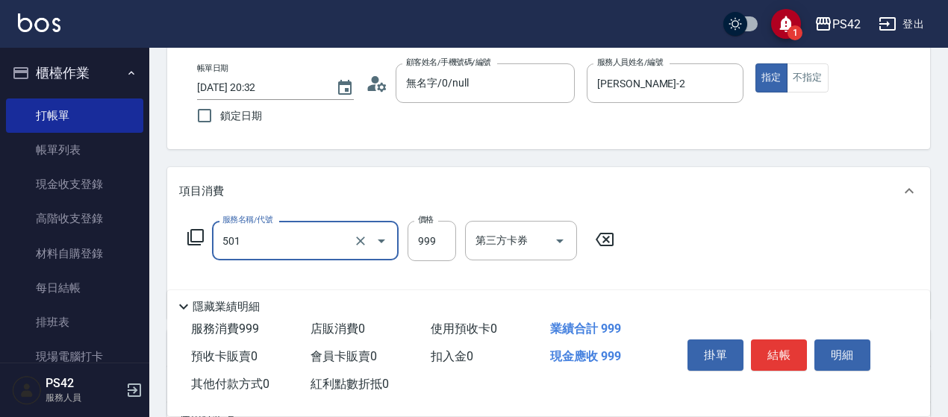
type input "染髮(501)"
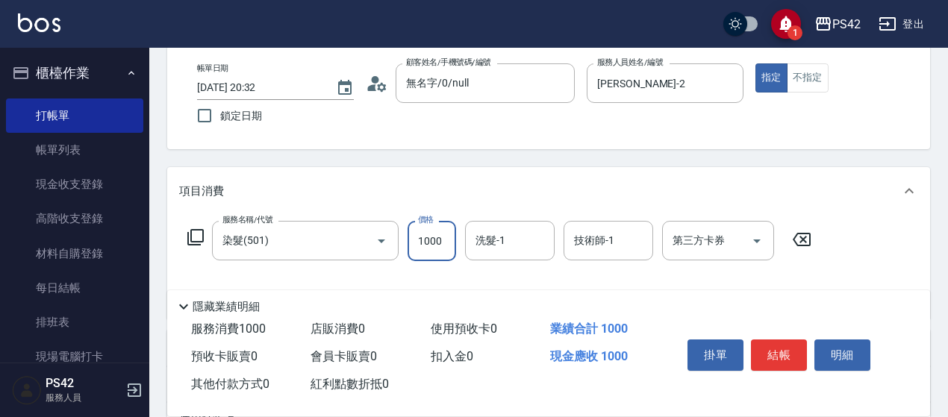
type input "1000"
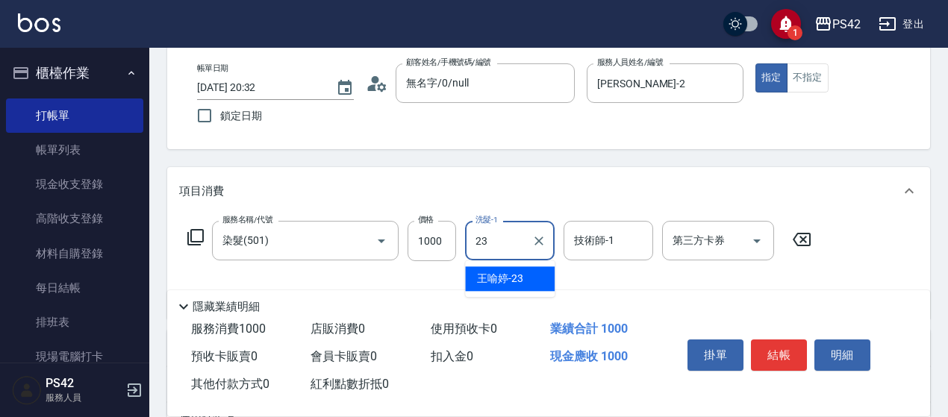
type input "[PERSON_NAME]-23"
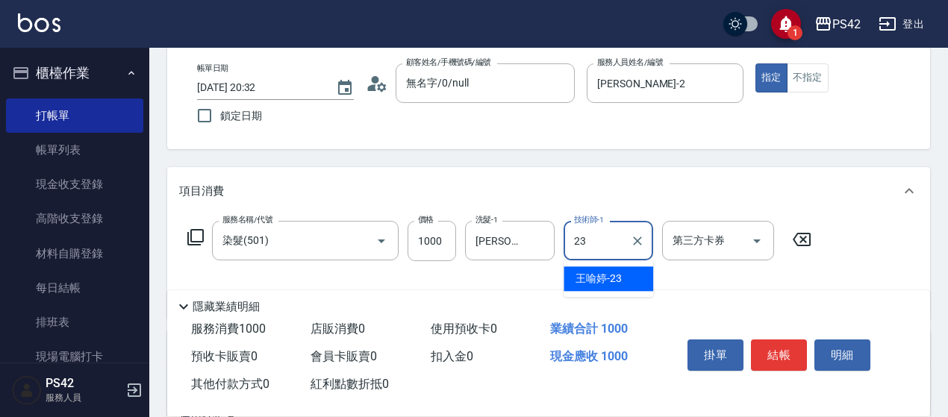
type input "[PERSON_NAME]-23"
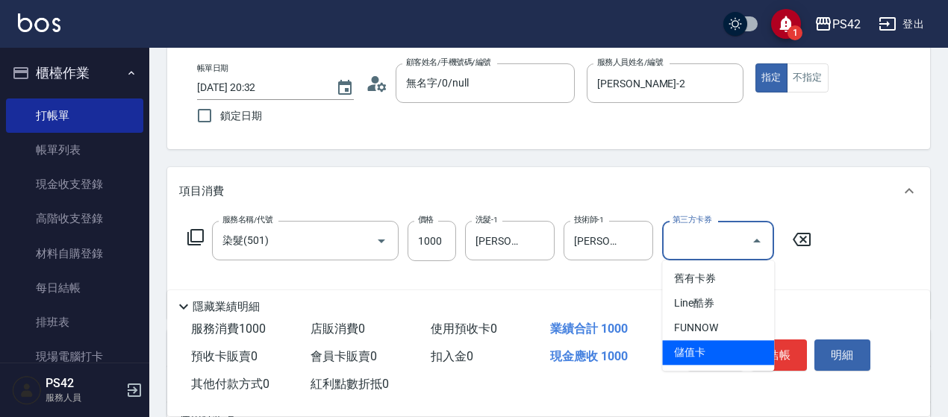
type input "儲值卡"
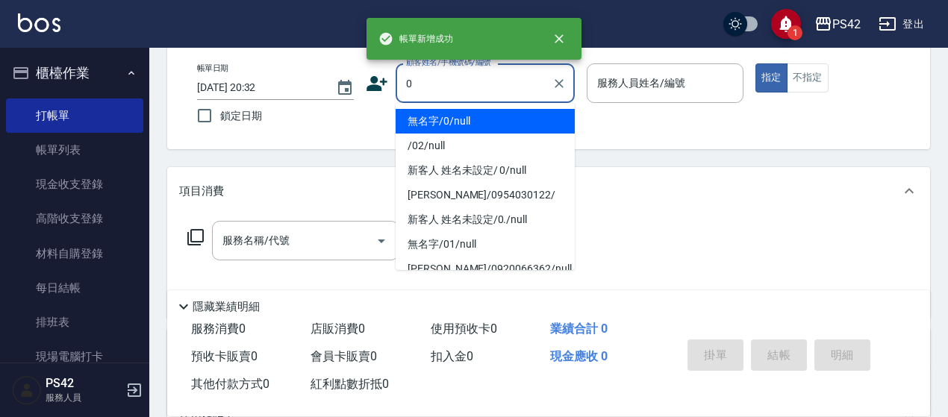
type input "無名字/0/null"
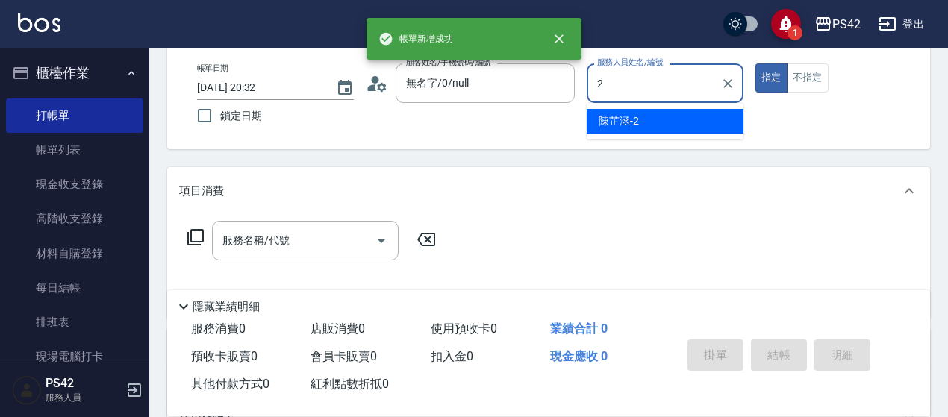
type input "[PERSON_NAME]-2"
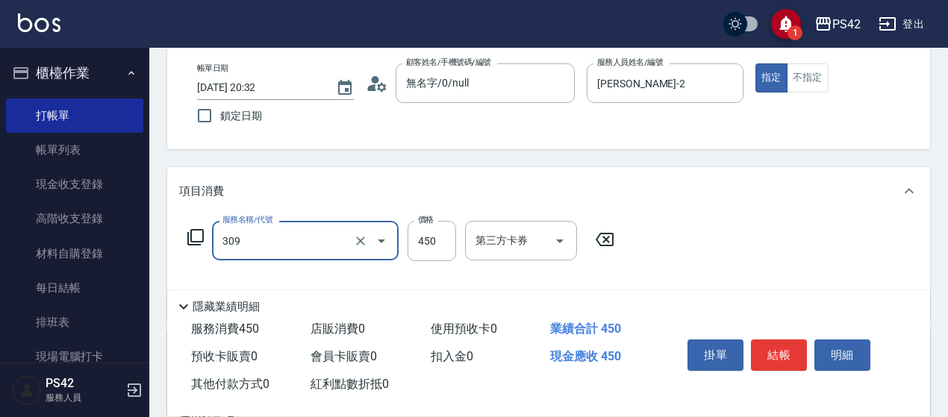
type input "洗+剪(309)"
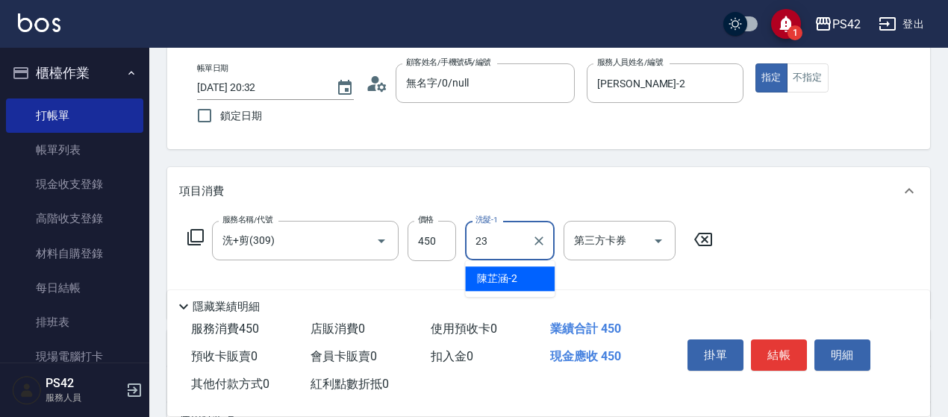
type input "[PERSON_NAME]-23"
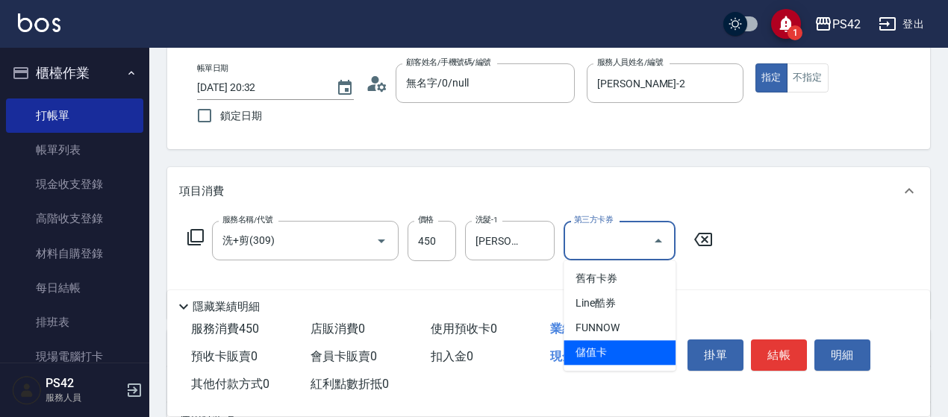
type input "儲值卡"
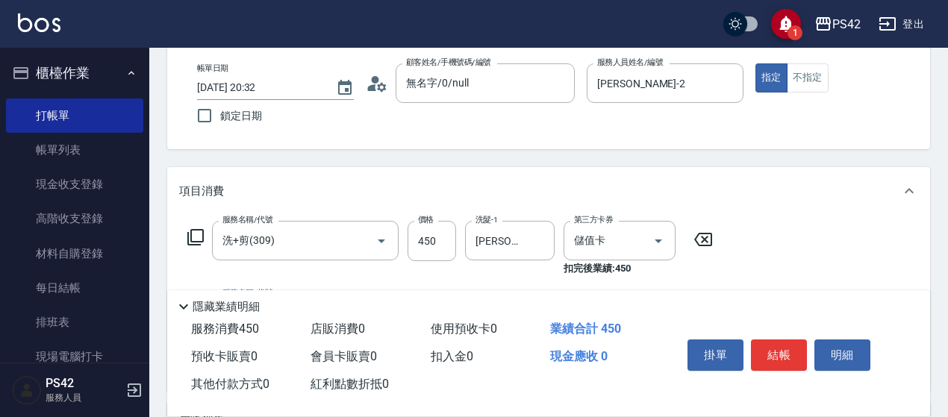
scroll to position [149, 0]
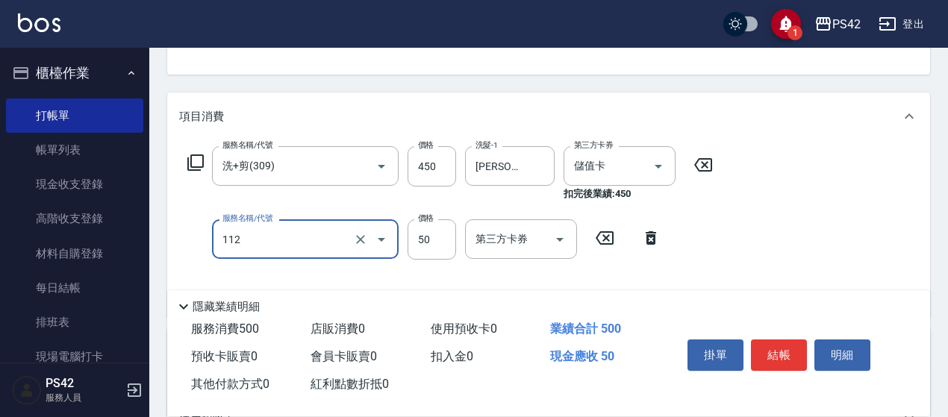
type input "精油50(112)"
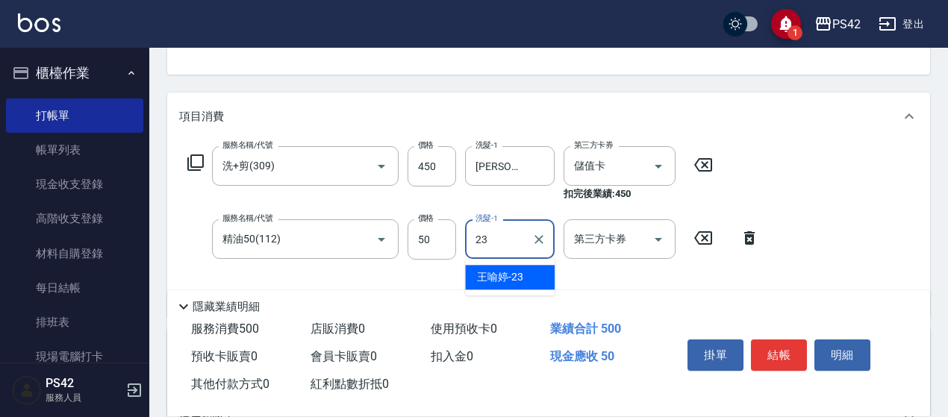
type input "[PERSON_NAME]-23"
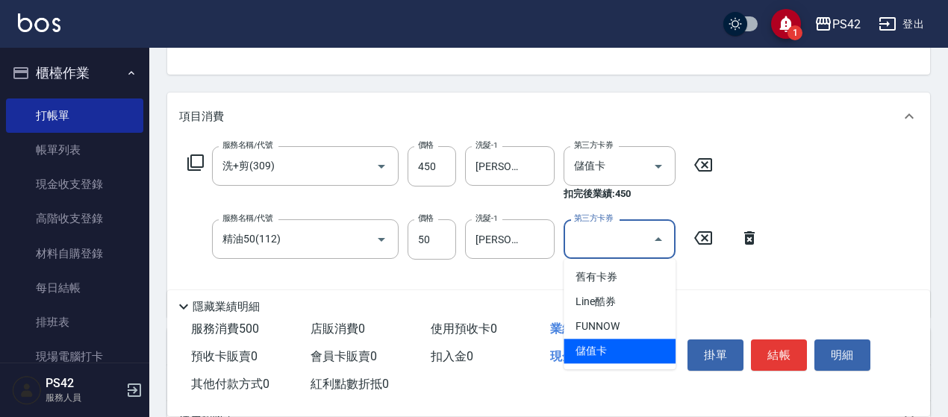
type input "儲值卡"
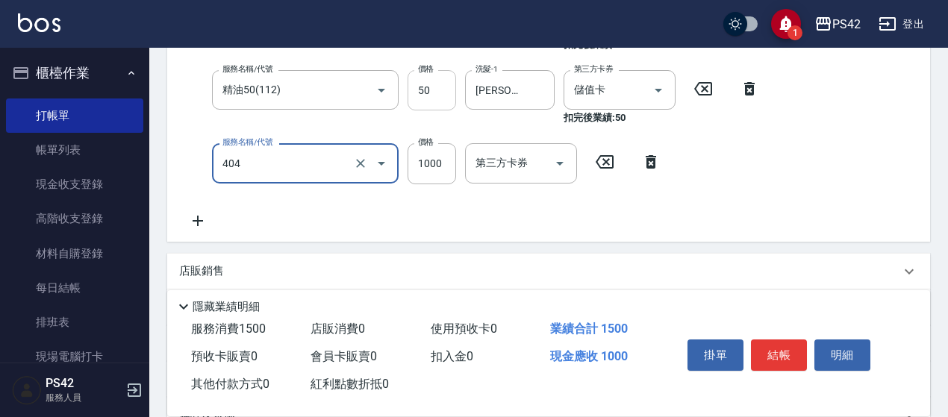
type input "1000護(404)"
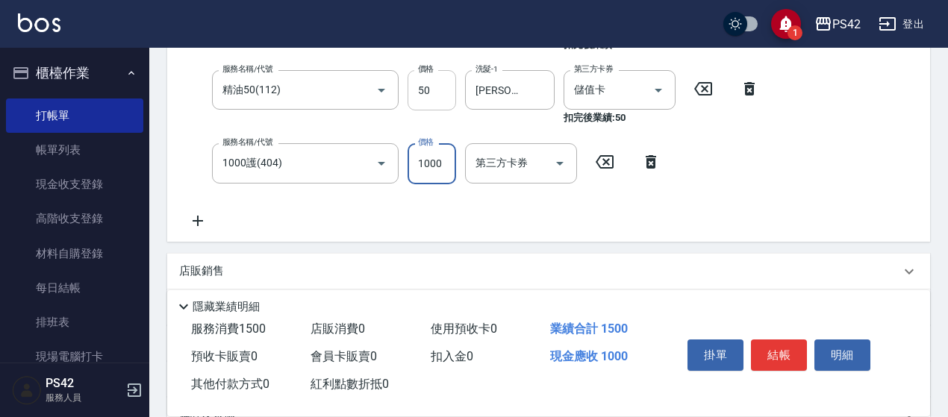
scroll to position [296, 0]
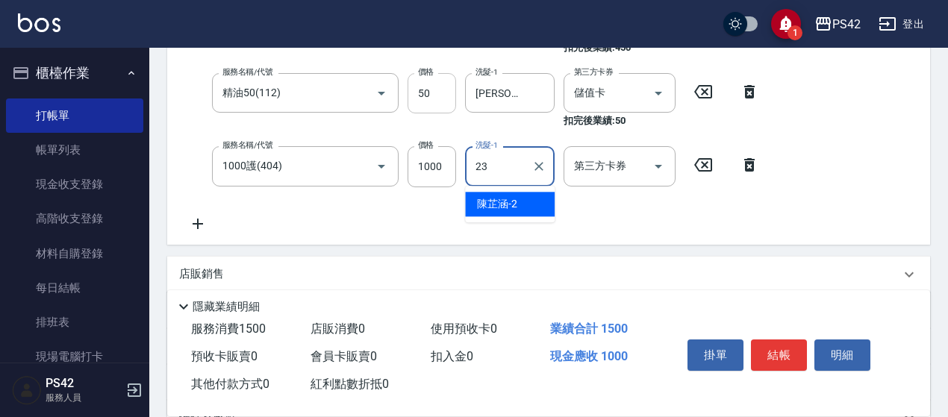
type input "[PERSON_NAME]-23"
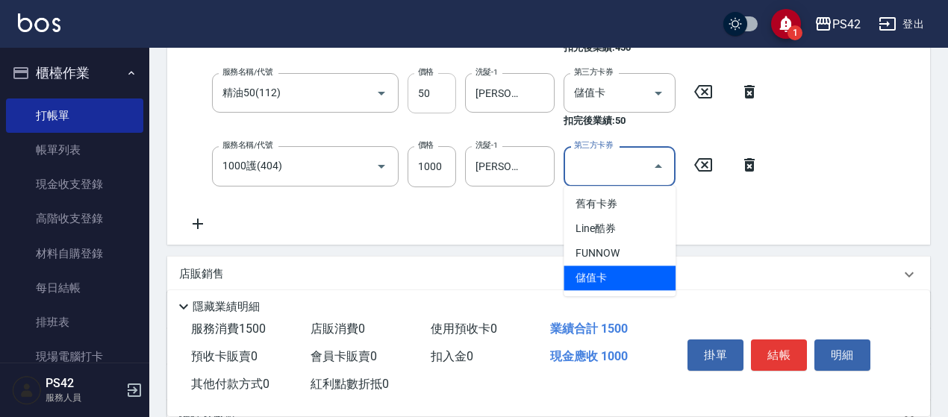
type input "儲值卡"
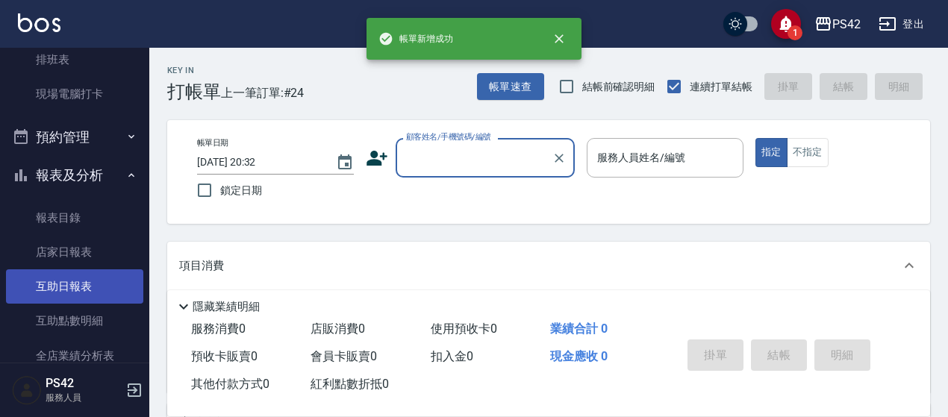
scroll to position [298, 0]
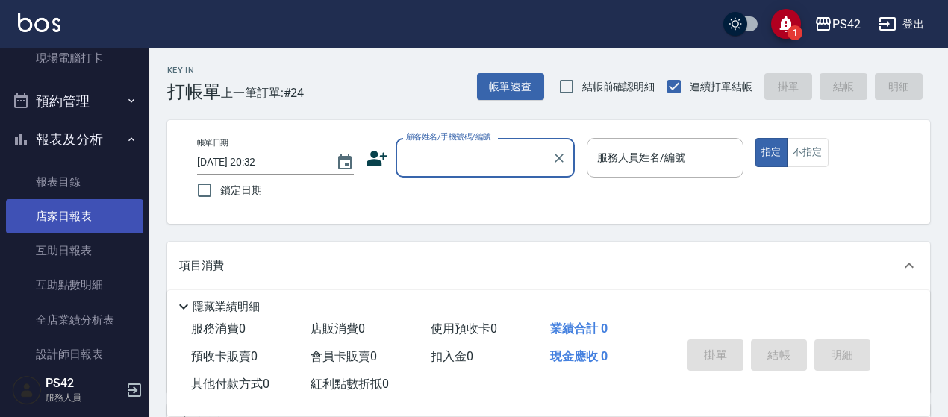
click at [90, 211] on link "店家日報表" at bounding box center [74, 216] width 137 height 34
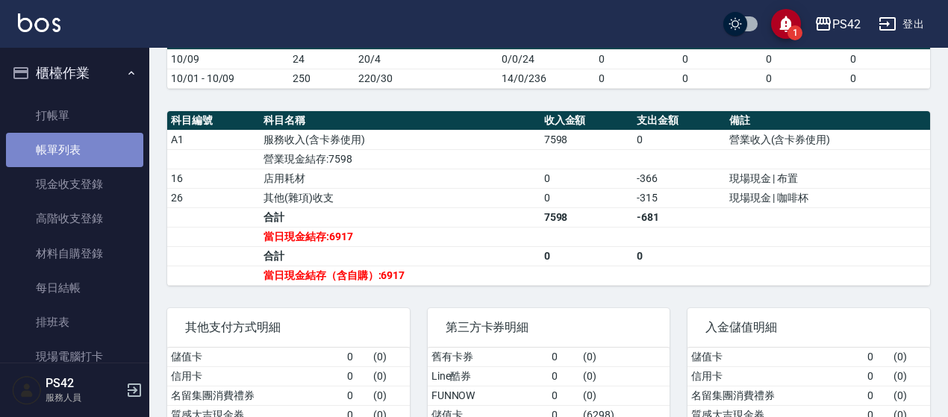
click at [99, 135] on link "帳單列表" at bounding box center [74, 150] width 137 height 34
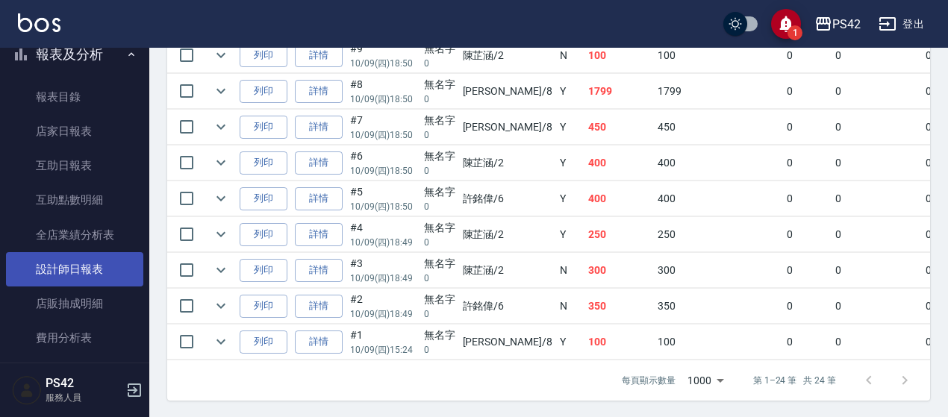
scroll to position [448, 0]
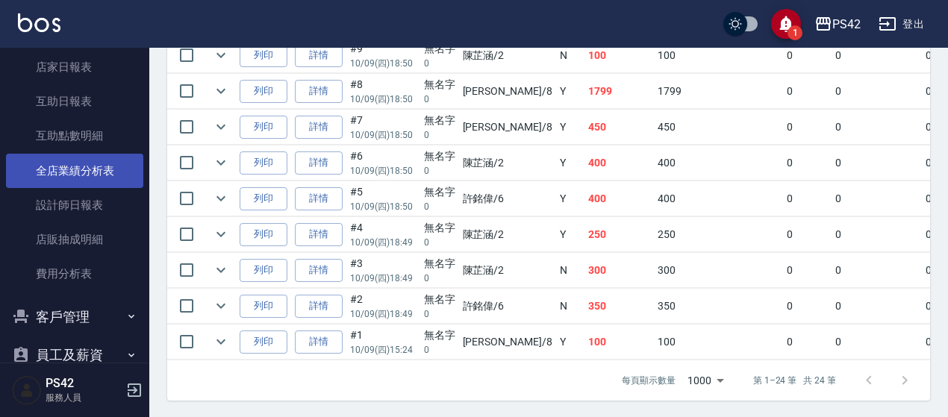
click at [115, 187] on link "全店業績分析表" at bounding box center [74, 171] width 137 height 34
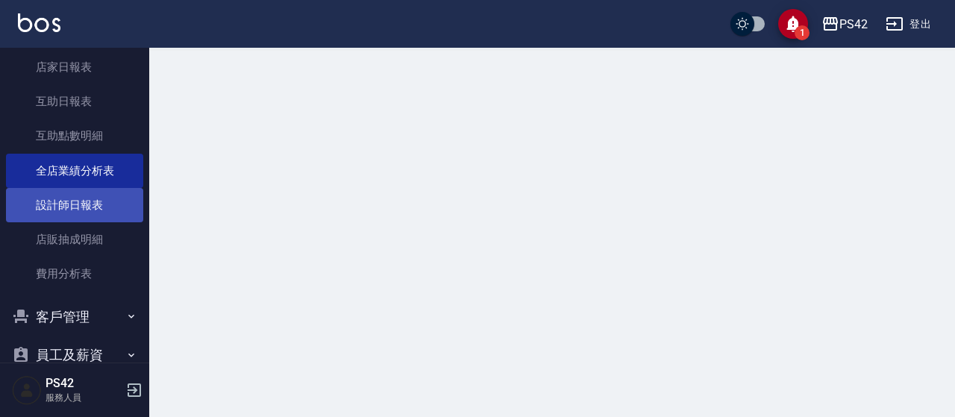
click at [107, 213] on link "設計師日報表" at bounding box center [74, 205] width 137 height 34
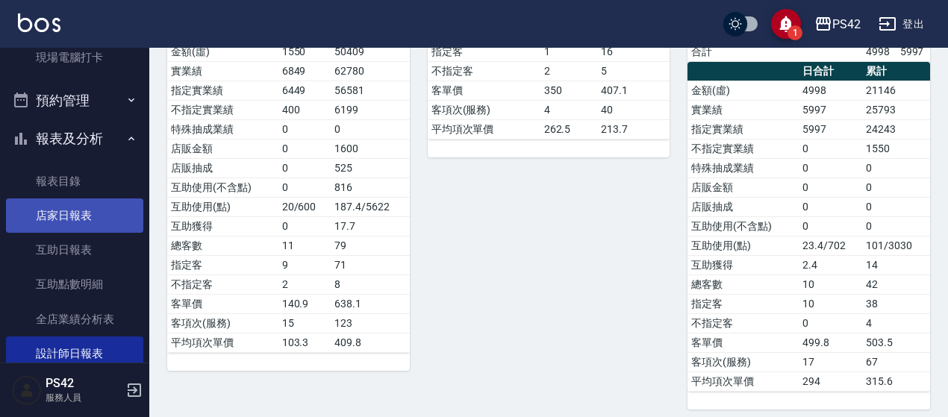
scroll to position [298, 0]
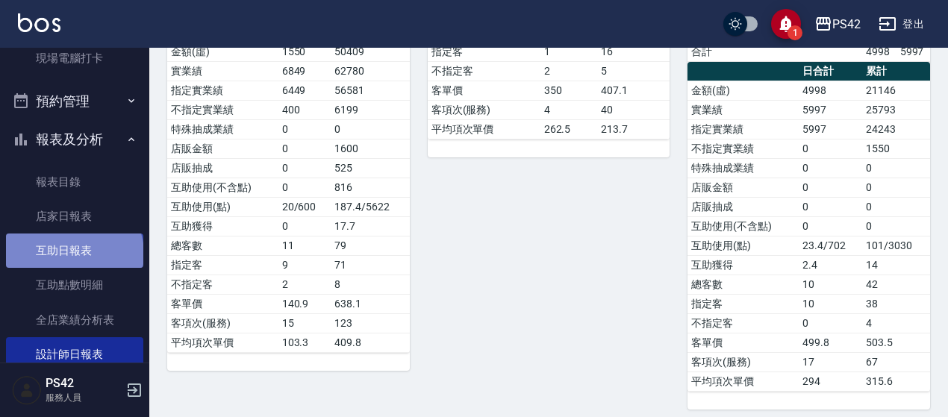
click at [73, 254] on link "互助日報表" at bounding box center [74, 251] width 137 height 34
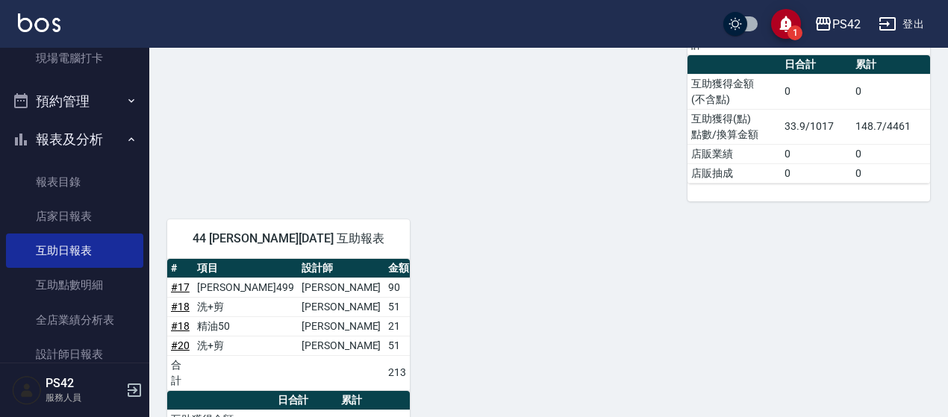
scroll to position [517, 0]
